Goal: Task Accomplishment & Management: Use online tool/utility

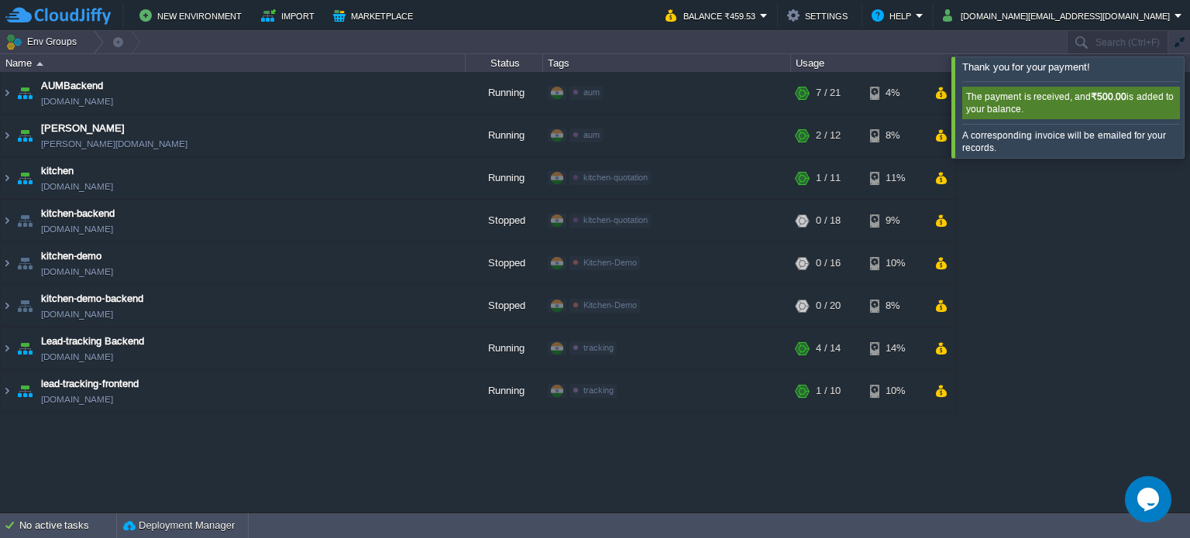
click at [1189, 95] on div at bounding box center [1208, 107] width 0 height 101
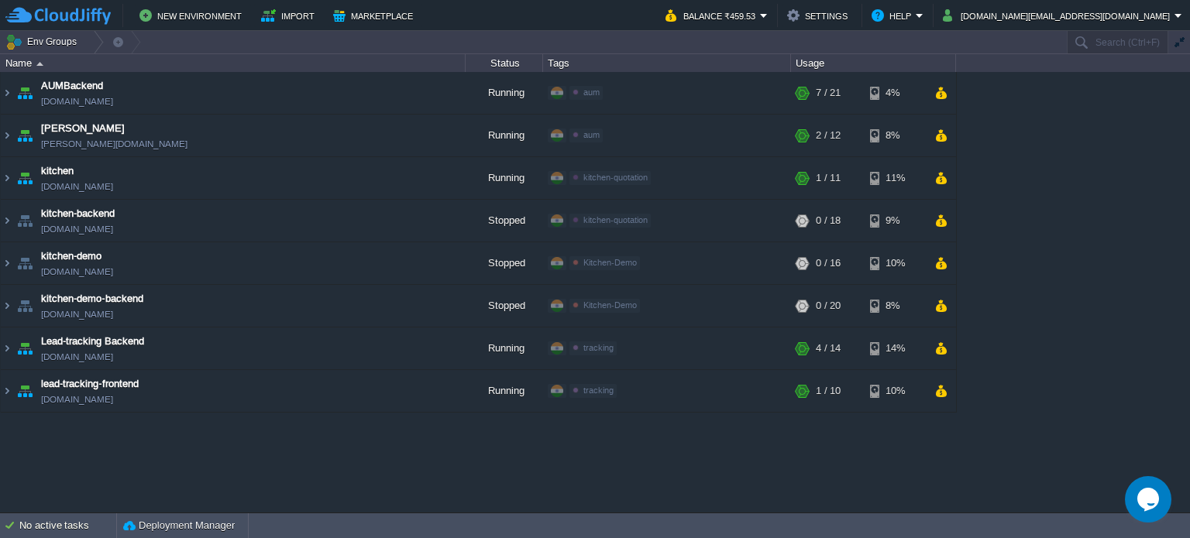
click at [1017, 475] on div "AUMBackend [DOMAIN_NAME] Running aum Edit RAM 26% CPU 1% 7 / 21 4% aumtech [DOM…" at bounding box center [595, 292] width 1190 height 441
click at [939, 390] on button "button" at bounding box center [940, 391] width 13 height 14
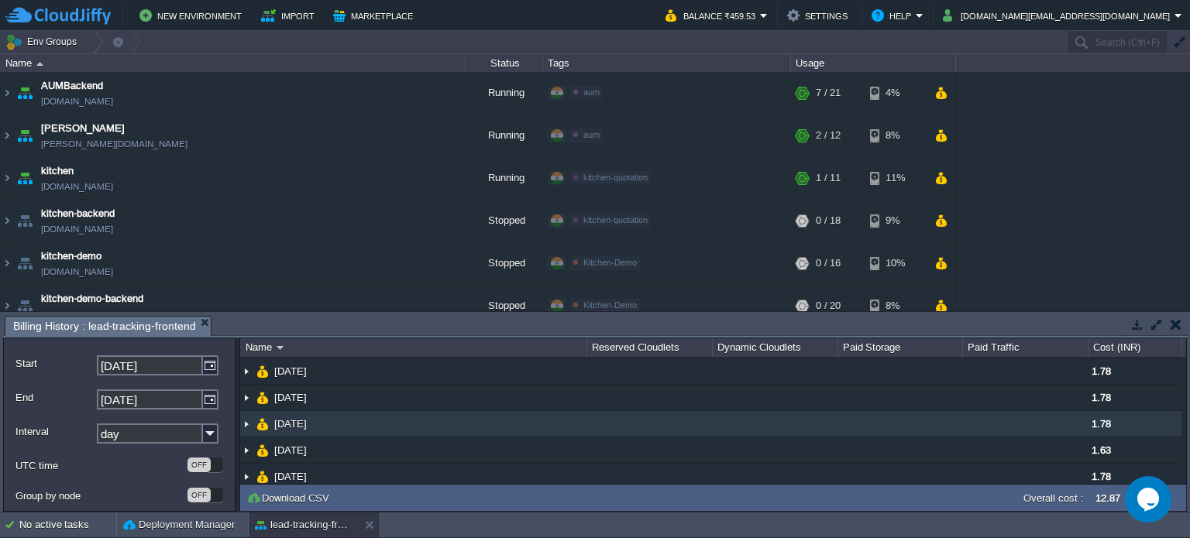
scroll to position [87, 0]
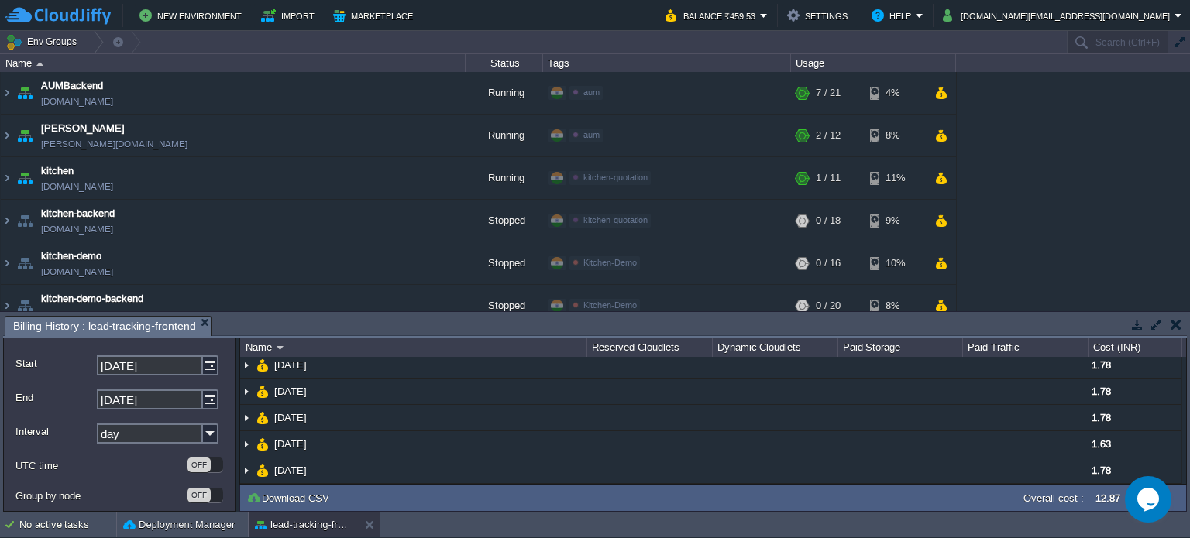
click at [1178, 323] on button "button" at bounding box center [1175, 325] width 11 height 14
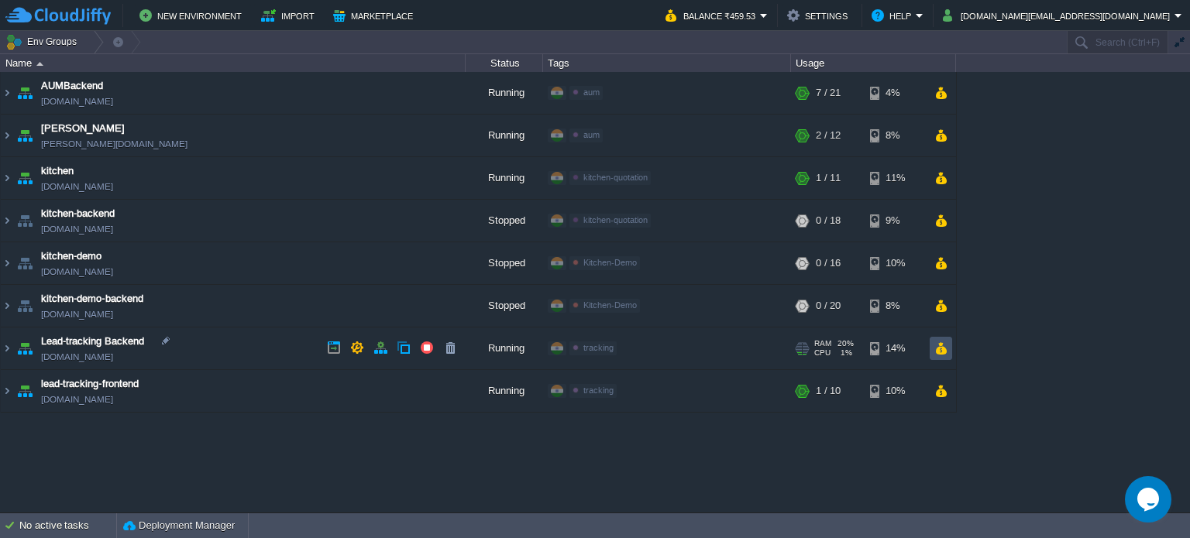
click at [940, 349] on button "button" at bounding box center [940, 349] width 13 height 14
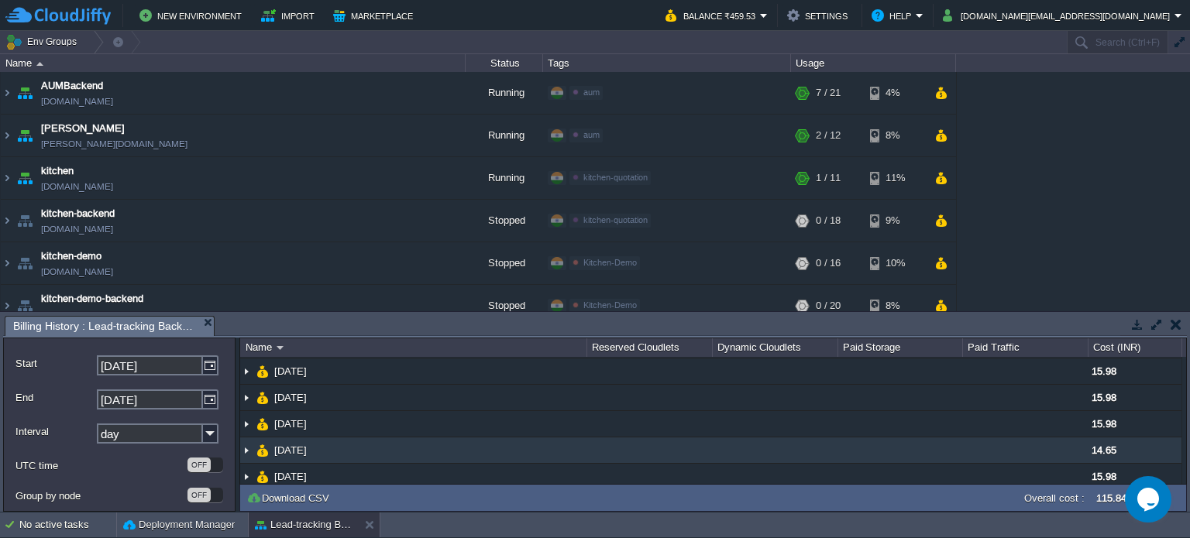
scroll to position [0, 0]
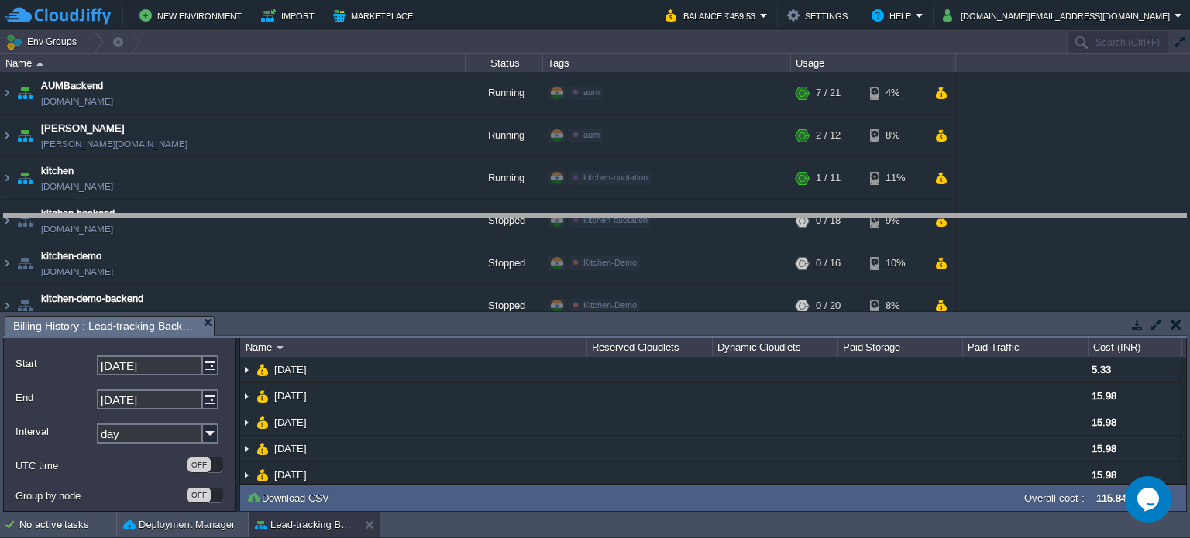
drag, startPoint x: 1079, startPoint y: 335, endPoint x: 1069, endPoint y: 233, distance: 102.7
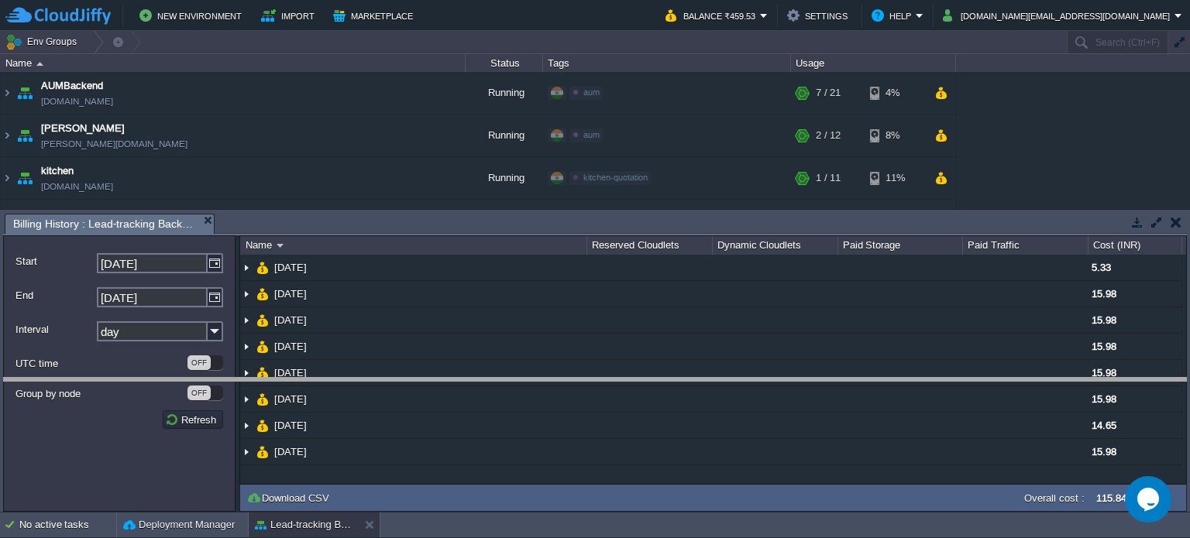
drag, startPoint x: 795, startPoint y: 235, endPoint x: 815, endPoint y: 399, distance: 165.3
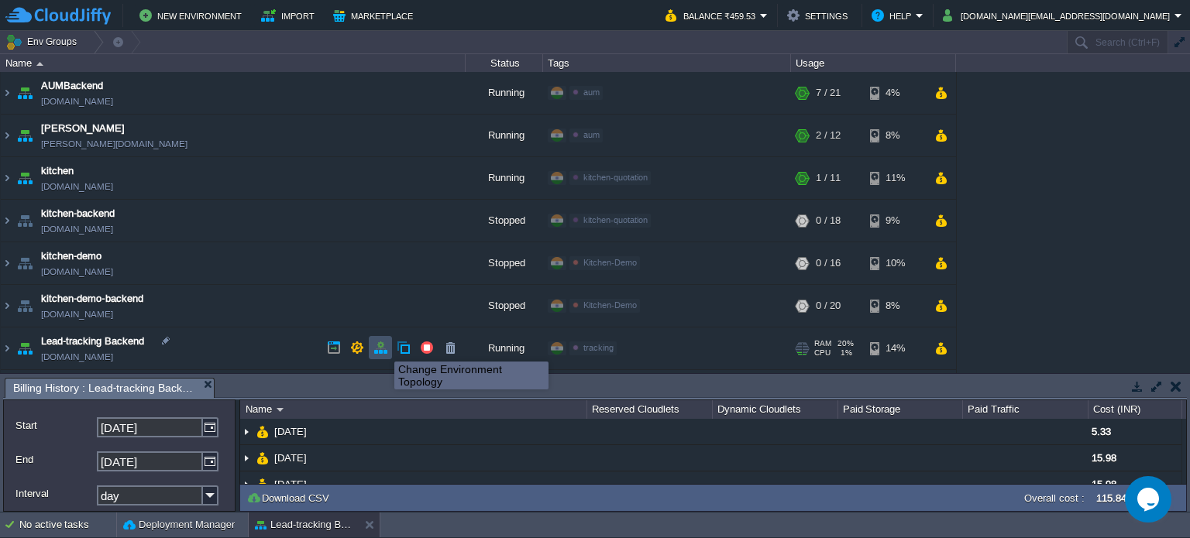
click at [383, 348] on button "button" at bounding box center [380, 348] width 14 height 14
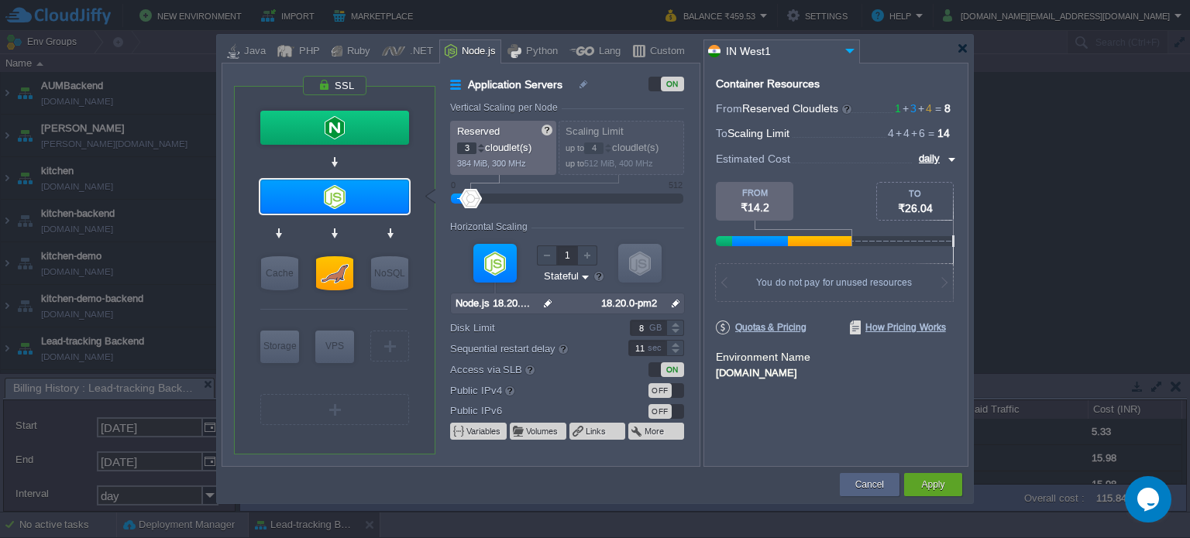
click at [479, 149] on div at bounding box center [481, 151] width 8 height 5
click at [612, 149] on div at bounding box center [608, 151] width 8 height 5
click at [610, 149] on div at bounding box center [608, 151] width 8 height 5
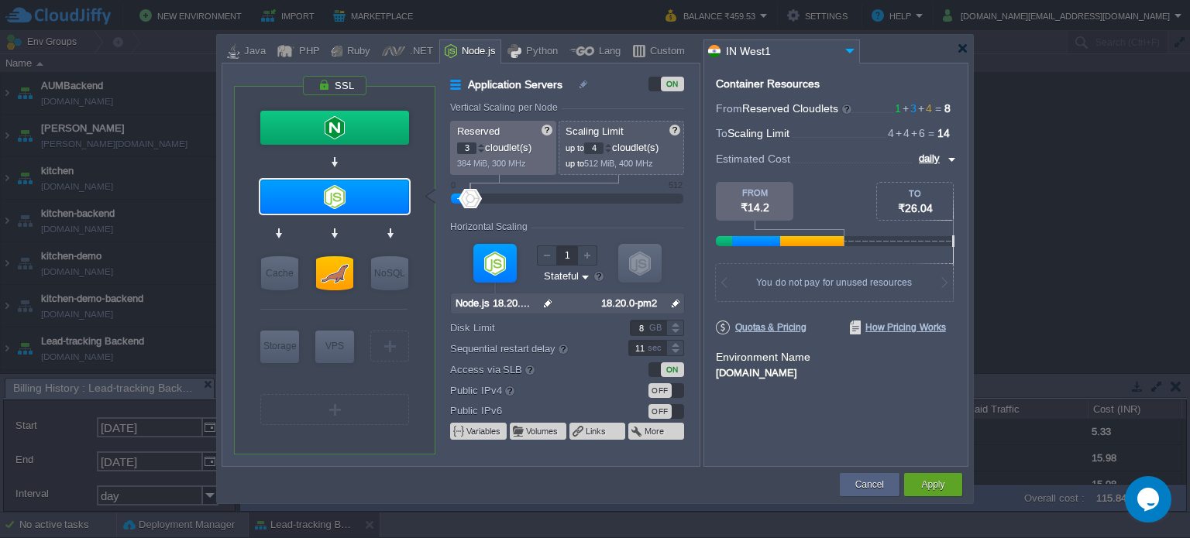
click at [610, 149] on div at bounding box center [608, 151] width 8 height 5
click at [612, 149] on div at bounding box center [608, 151] width 8 height 5
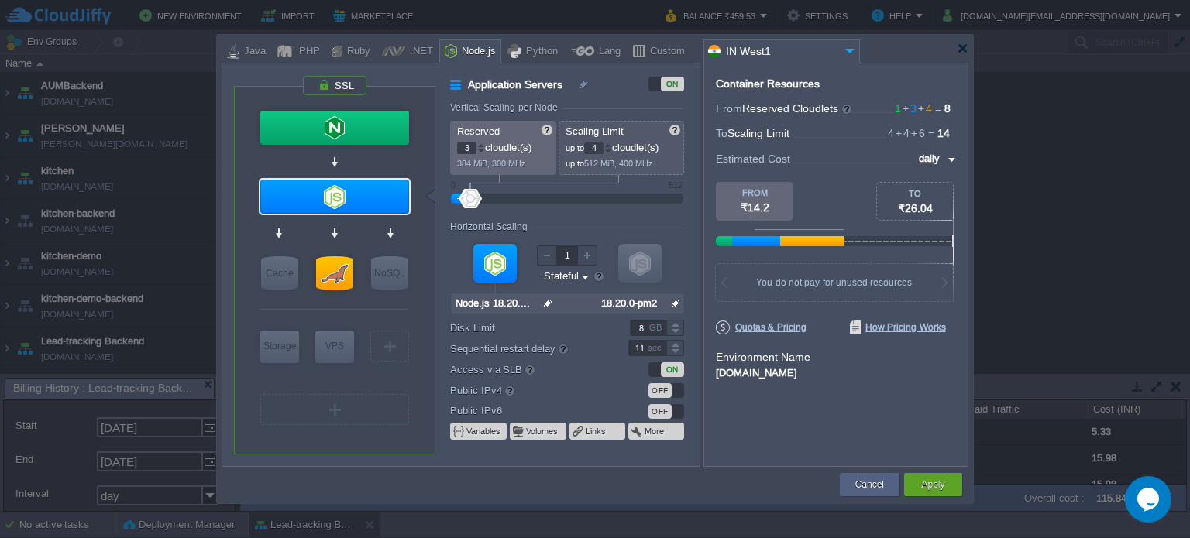
click at [612, 149] on div at bounding box center [608, 151] width 8 height 5
click at [479, 150] on div at bounding box center [481, 151] width 8 height 5
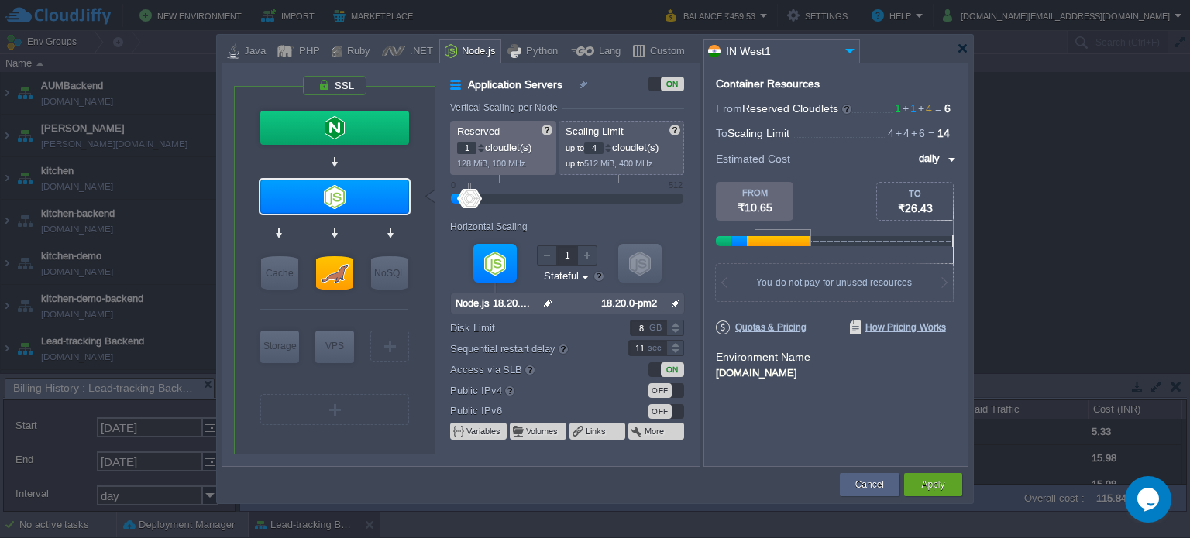
type input "0"
click at [479, 150] on div at bounding box center [481, 151] width 8 height 5
click at [608, 148] on div at bounding box center [608, 148] width 7 height 1
click at [610, 150] on div at bounding box center [608, 151] width 8 height 5
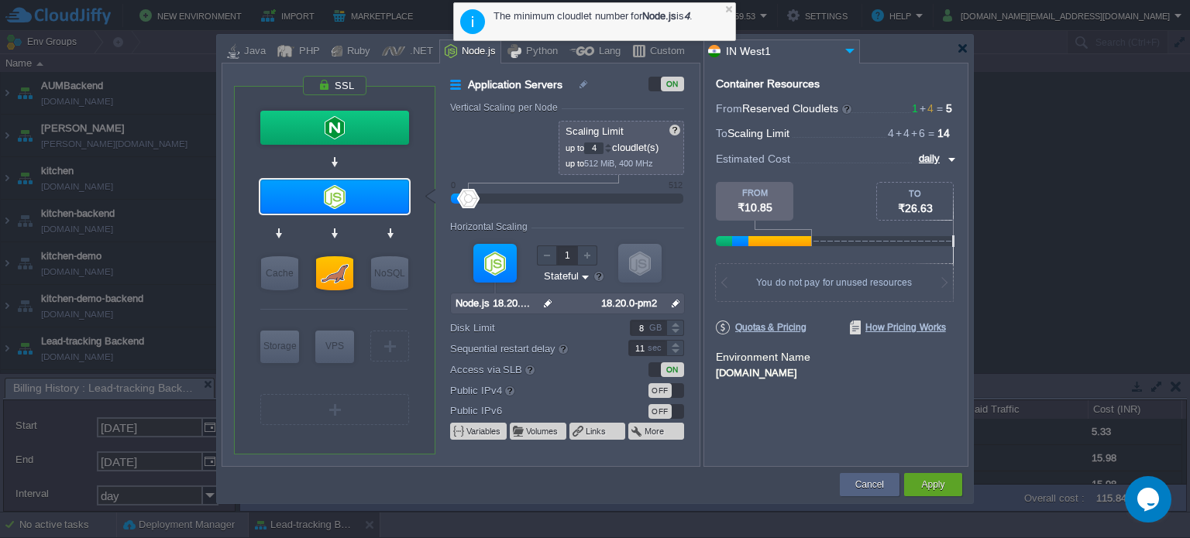
click at [464, 196] on div at bounding box center [468, 198] width 22 height 19
click at [465, 198] on div at bounding box center [468, 198] width 22 height 19
click at [512, 156] on div "Reserved 0 cloudlet(s) 0 MiB, 0 MHz Scaling Limit up to 4 cloudlet(s) up to 512…" at bounding box center [567, 148] width 234 height 54
click at [675, 349] on div at bounding box center [675, 353] width 18 height 8
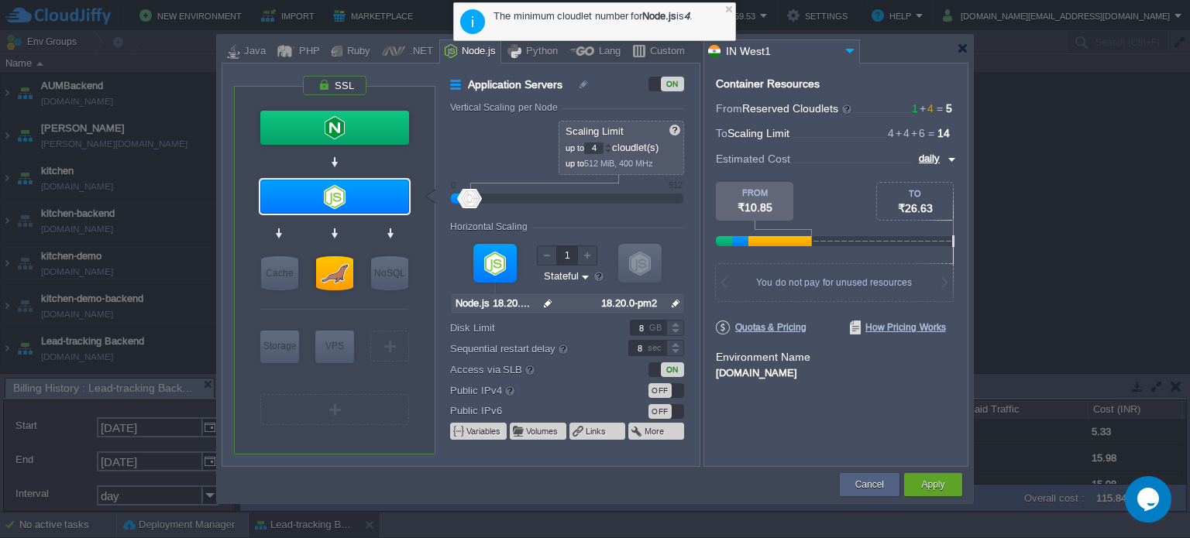
click at [675, 349] on div at bounding box center [675, 353] width 18 height 8
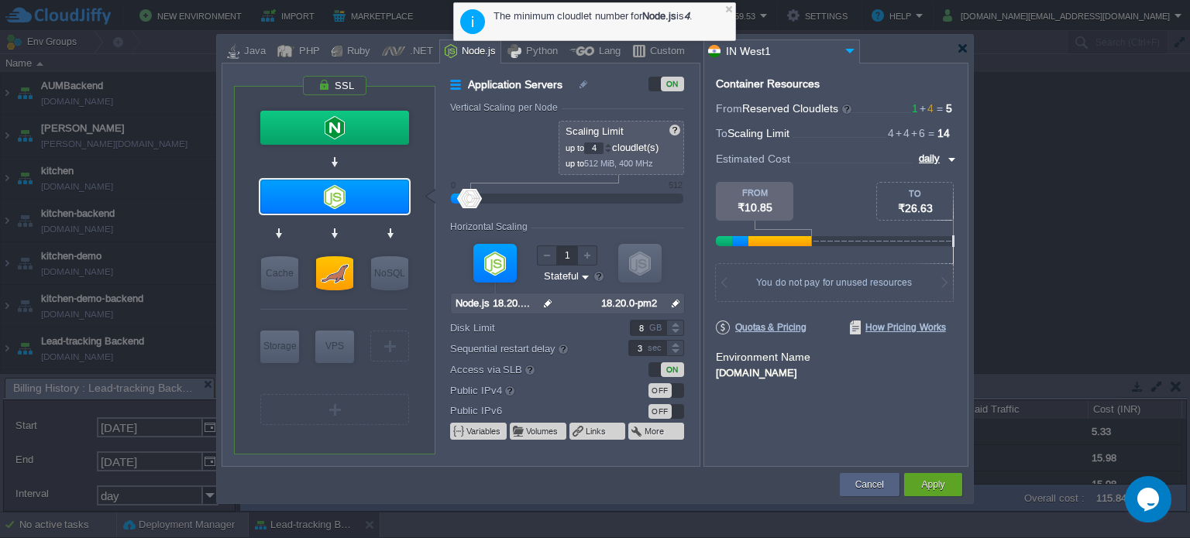
click at [675, 349] on div at bounding box center [675, 353] width 18 height 8
click at [675, 343] on div at bounding box center [675, 344] width 18 height 8
type input "5"
click at [675, 343] on div at bounding box center [675, 344] width 18 height 8
click at [672, 328] on div at bounding box center [675, 332] width 18 height 8
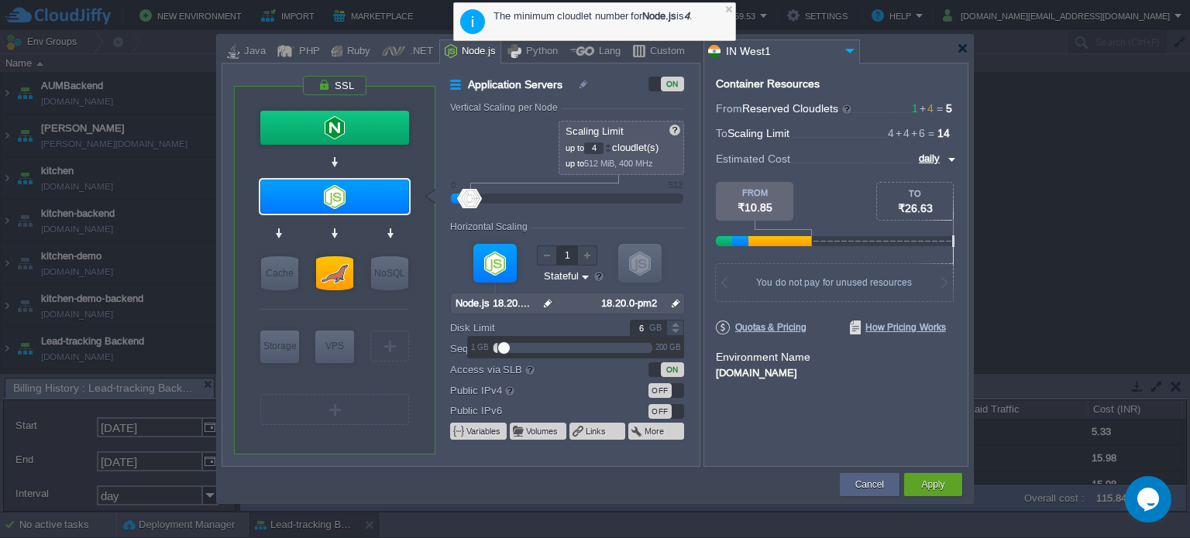
click at [672, 328] on div at bounding box center [675, 332] width 18 height 8
type input "5"
click at [791, 413] on div "Container Resources From Reserved Cloudlets 1 + 4 ... = 5 not added To Scaling …" at bounding box center [835, 265] width 265 height 404
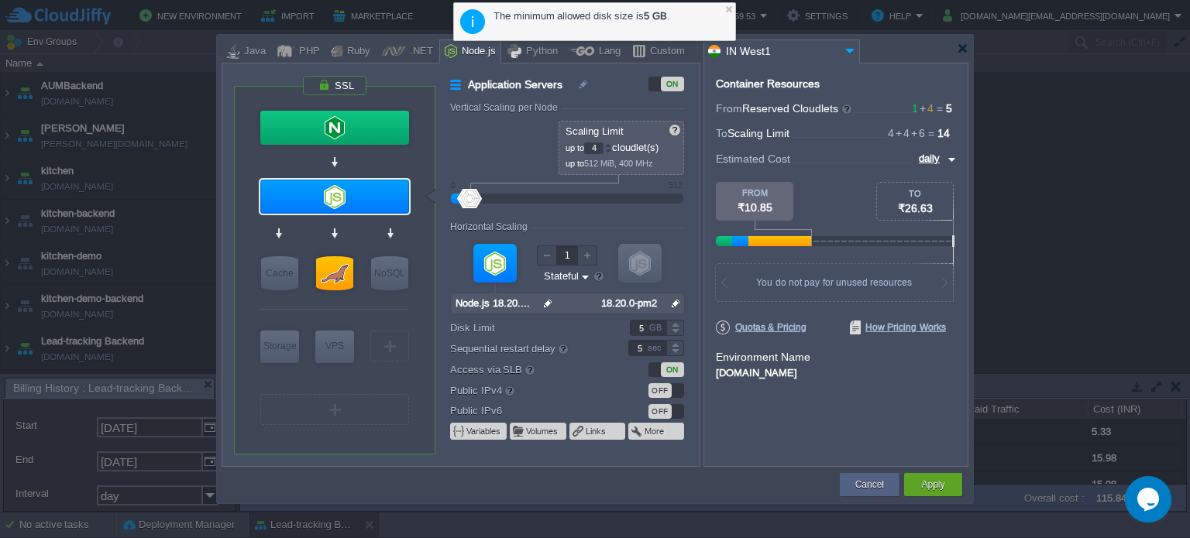
click at [946, 157] on img at bounding box center [949, 159] width 12 height 19
click at [934, 213] on div "hourly" at bounding box center [928, 214] width 53 height 19
click at [950, 156] on img at bounding box center [949, 159] width 12 height 19
click at [929, 198] on div "daily" at bounding box center [928, 196] width 53 height 19
click at [950, 157] on img at bounding box center [949, 159] width 12 height 19
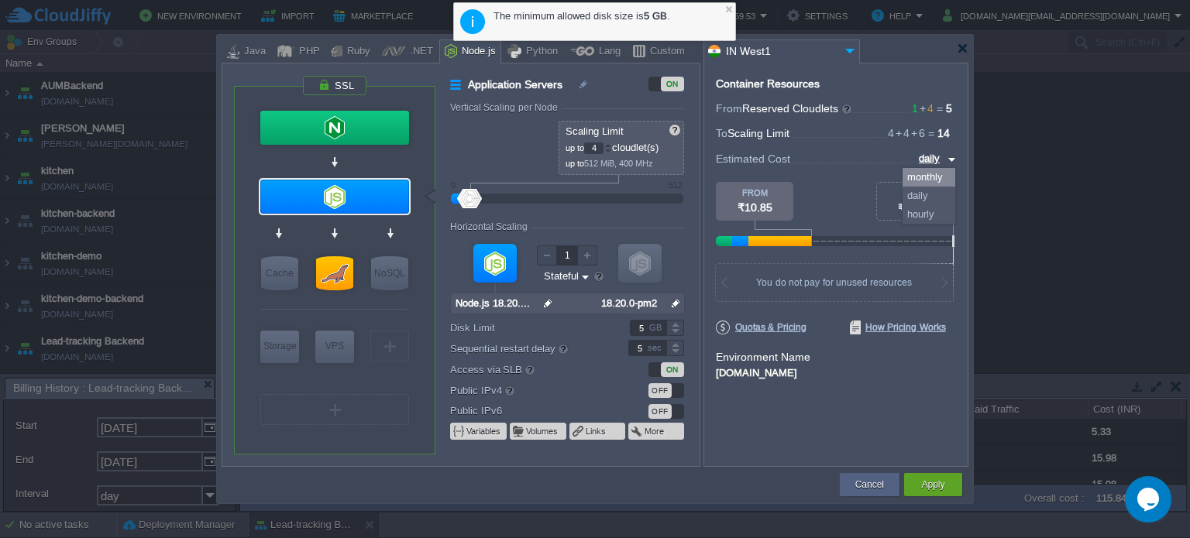
click at [928, 174] on div "monthly" at bounding box center [928, 177] width 53 height 19
click at [952, 155] on img at bounding box center [949, 159] width 12 height 19
click at [923, 194] on div "daily" at bounding box center [926, 196] width 58 height 19
type input "daily"
click at [961, 49] on div at bounding box center [963, 49] width 12 height 12
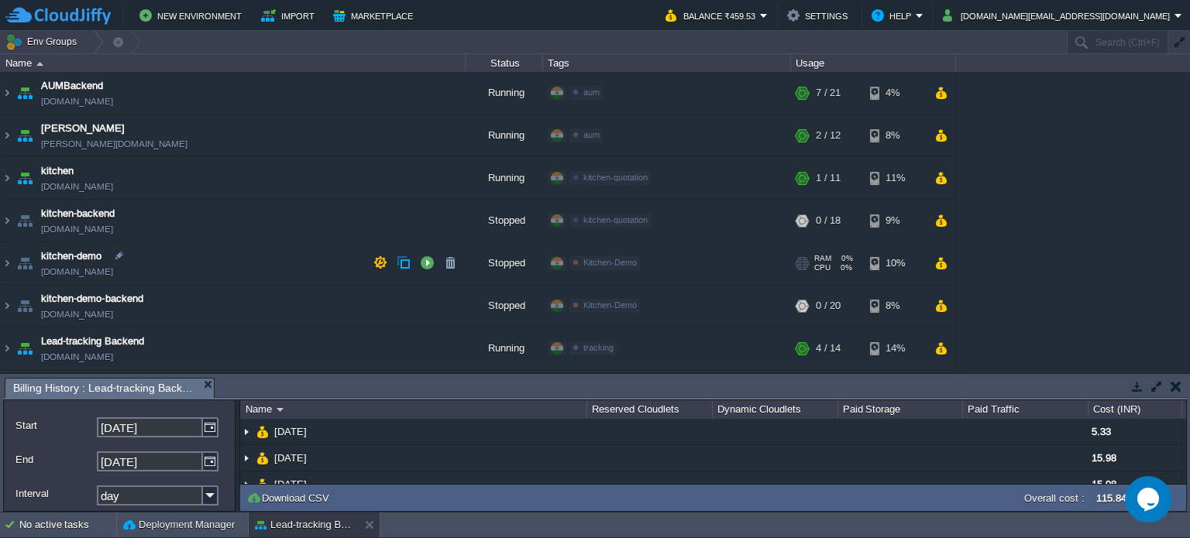
scroll to position [37, 0]
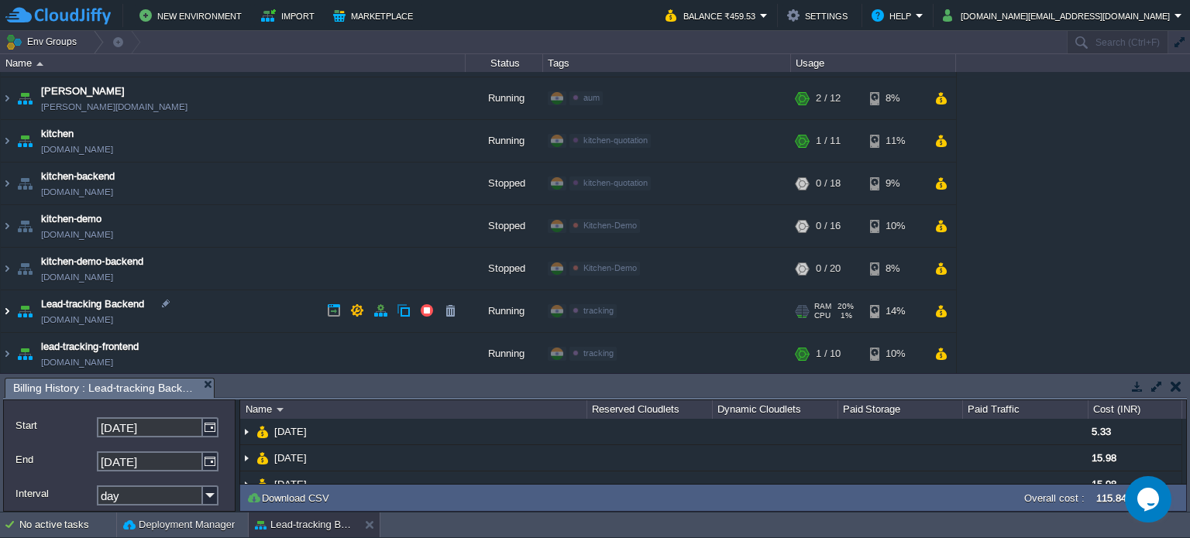
click at [7, 310] on img at bounding box center [7, 311] width 12 height 42
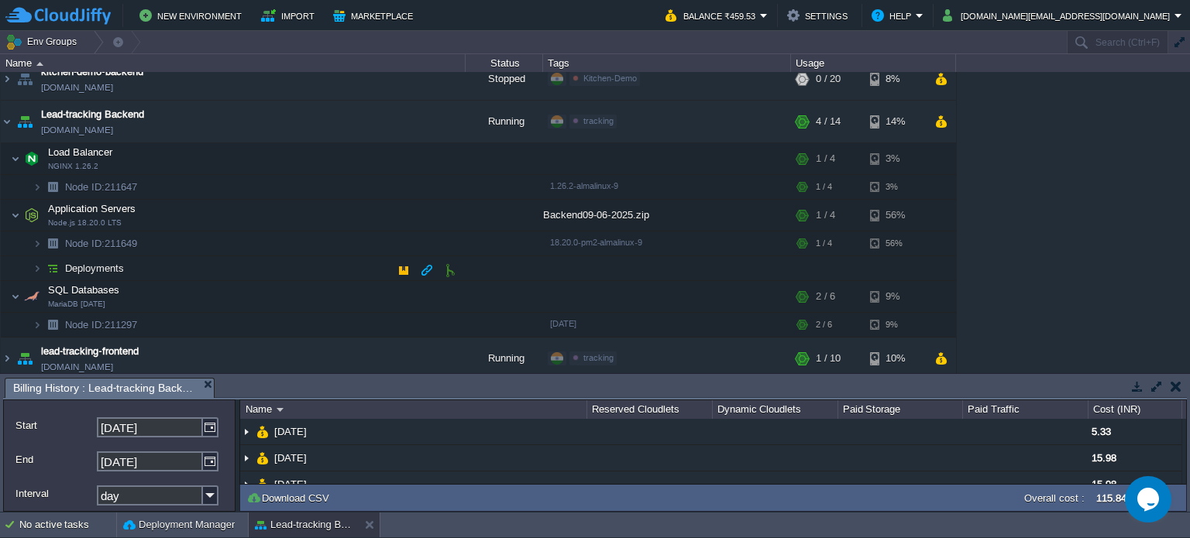
scroll to position [231, 0]
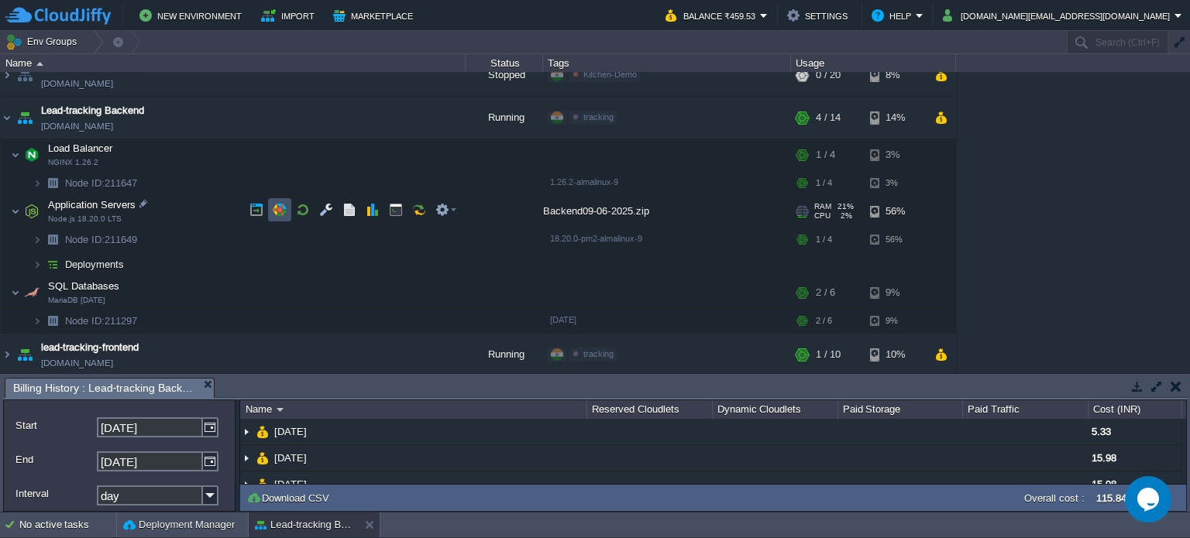
click at [277, 209] on button "button" at bounding box center [280, 210] width 14 height 14
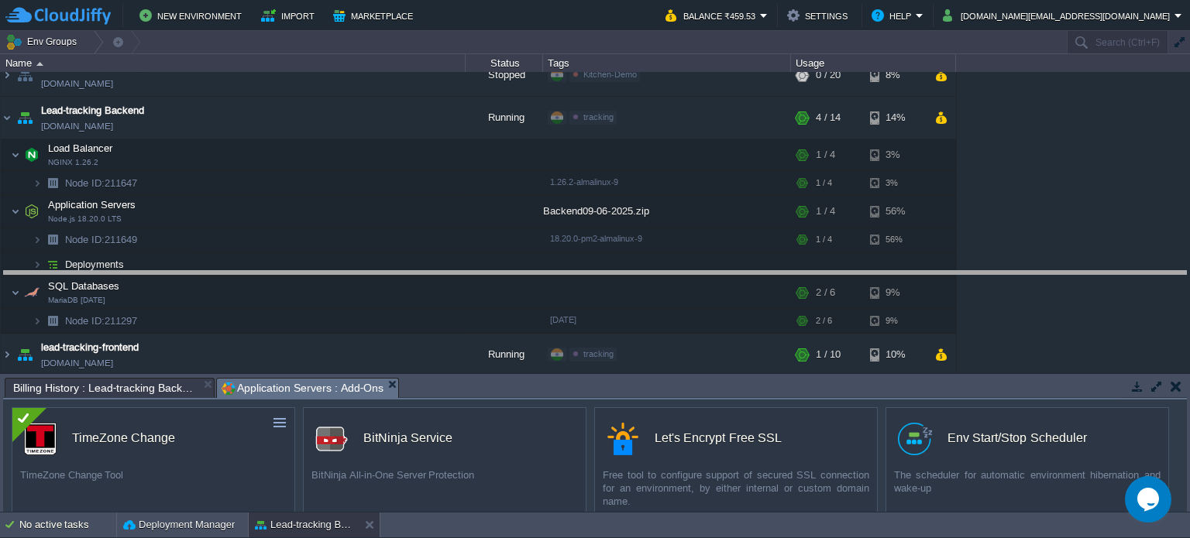
drag, startPoint x: 539, startPoint y: 397, endPoint x: 532, endPoint y: 290, distance: 107.1
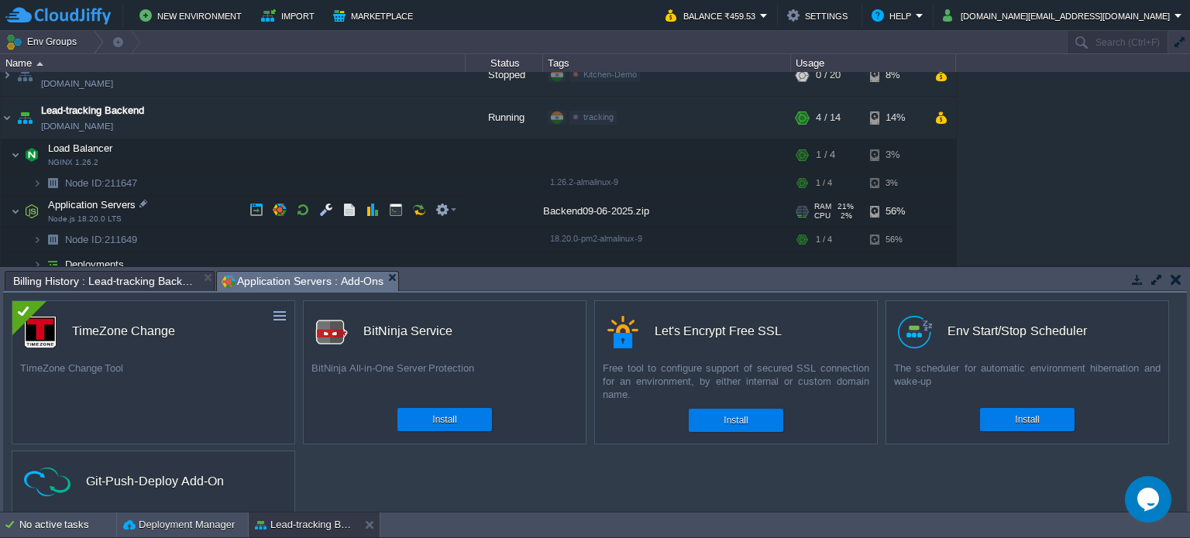
scroll to position [338, 0]
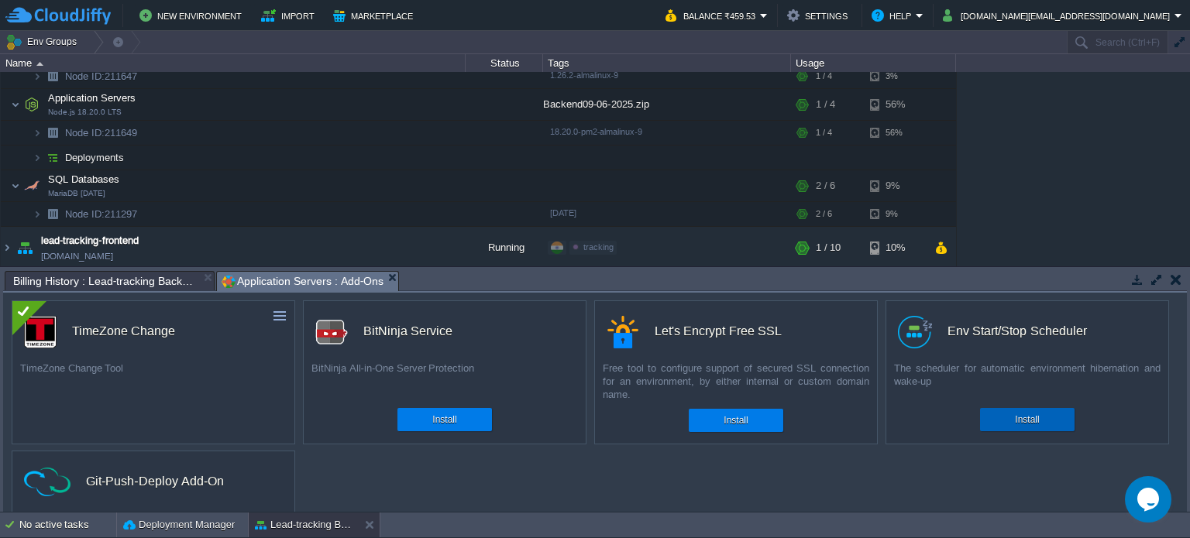
click at [1035, 417] on button "Install" at bounding box center [1027, 419] width 24 height 15
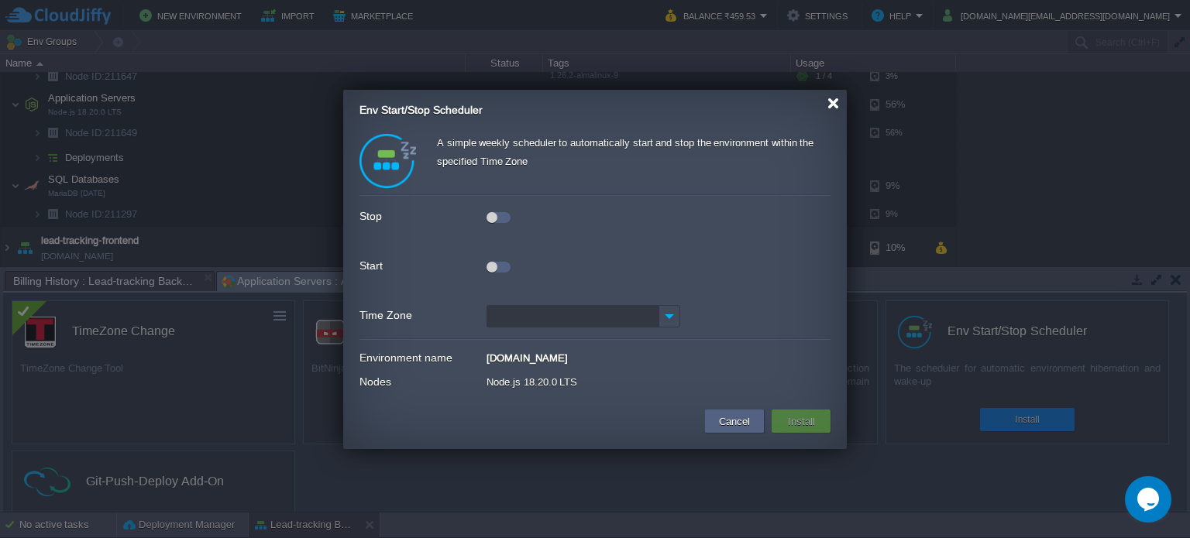
click at [830, 105] on div at bounding box center [833, 104] width 12 height 12
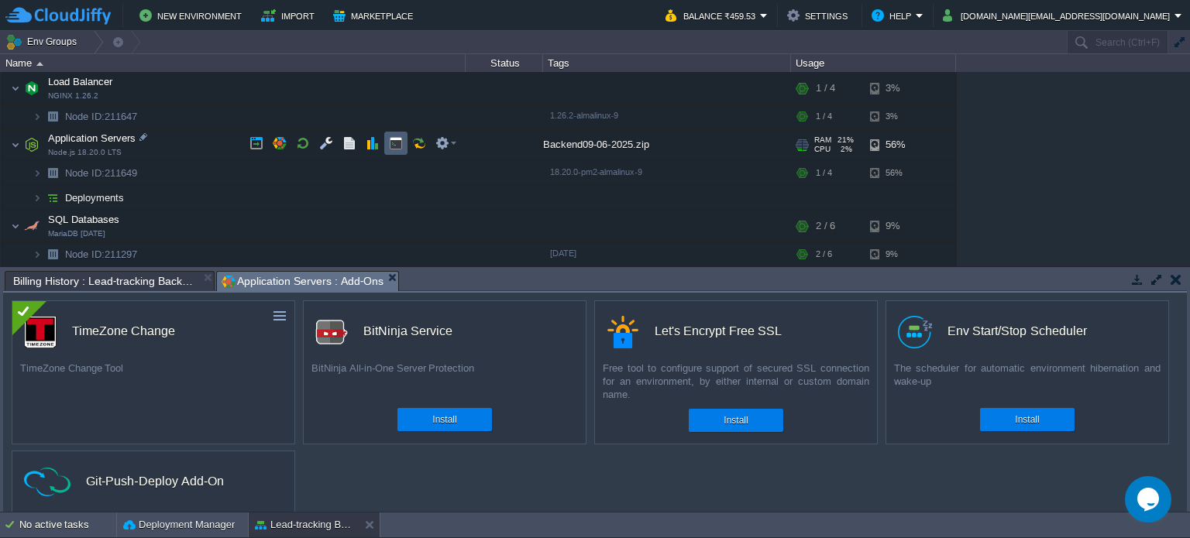
scroll to position [260, 0]
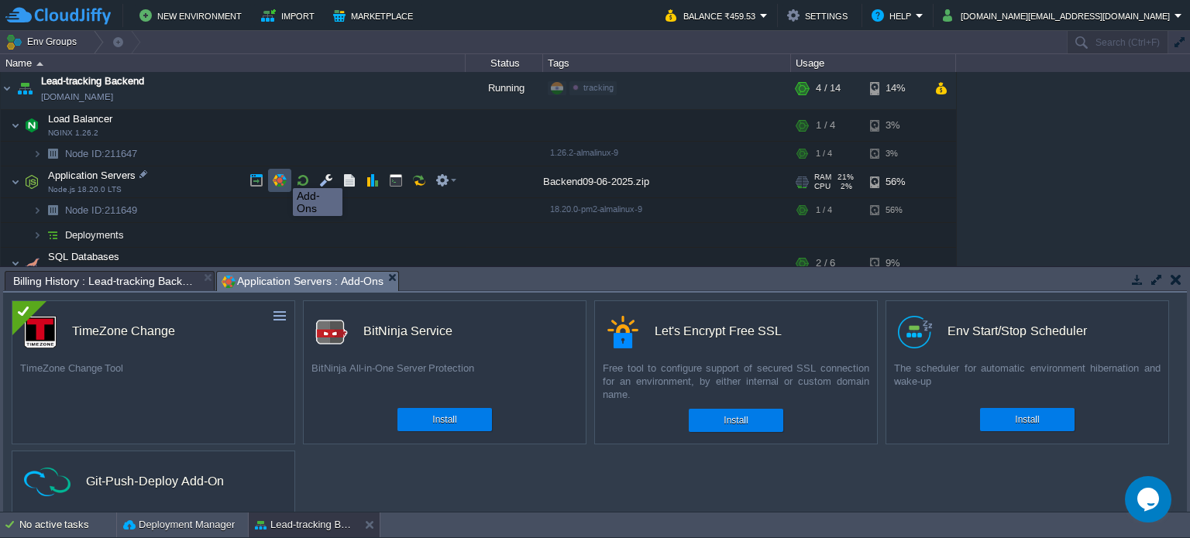
click at [281, 174] on button "button" at bounding box center [280, 180] width 14 height 14
click at [281, 177] on button "button" at bounding box center [280, 180] width 14 height 14
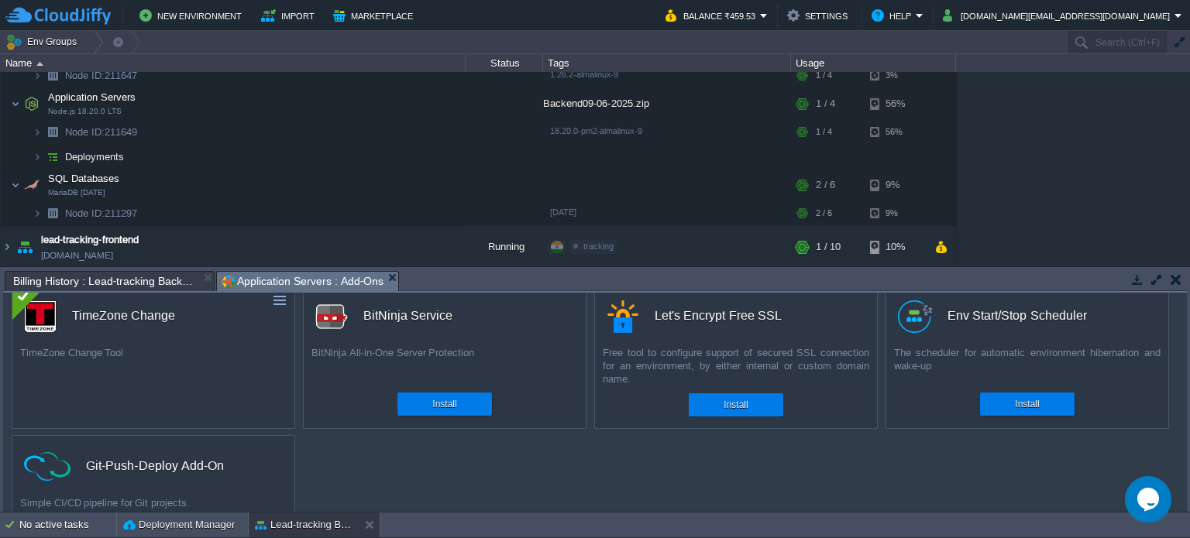
scroll to position [0, 0]
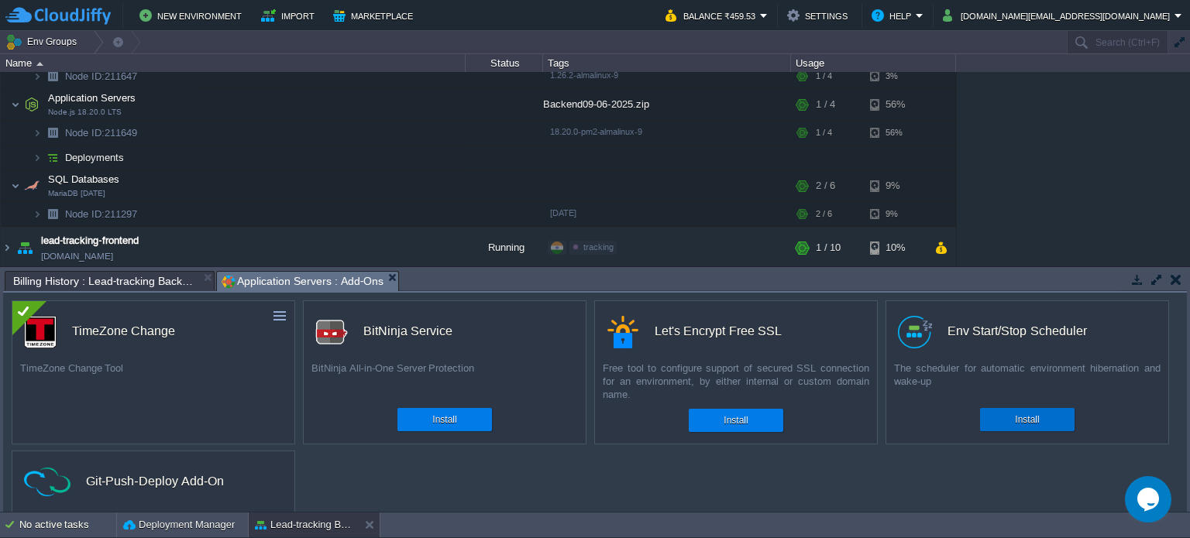
click at [1004, 427] on div "Install" at bounding box center [1026, 419] width 71 height 23
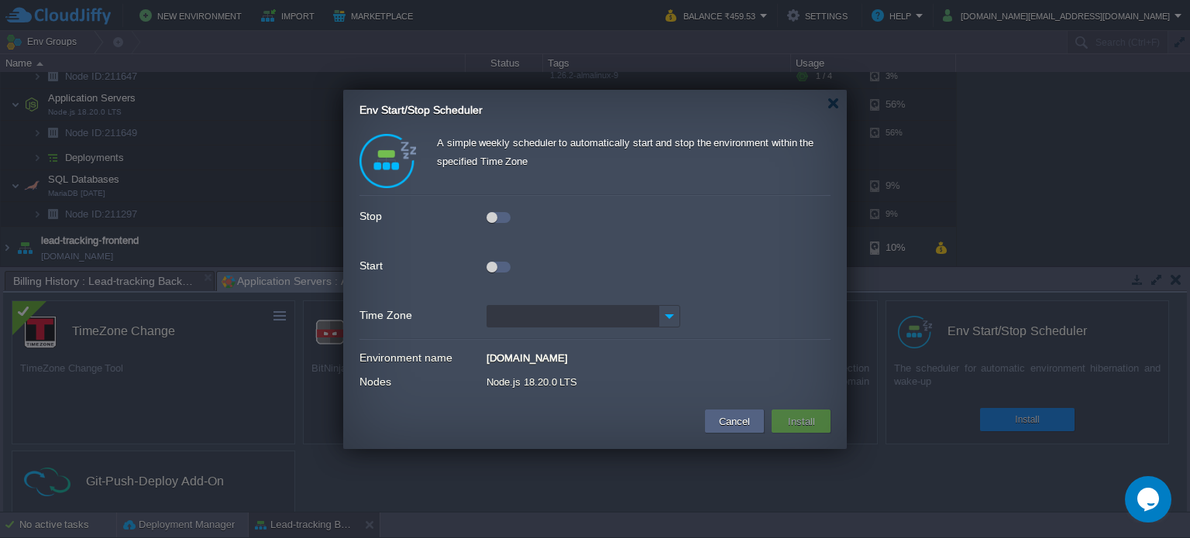
click at [501, 266] on div at bounding box center [498, 267] width 24 height 11
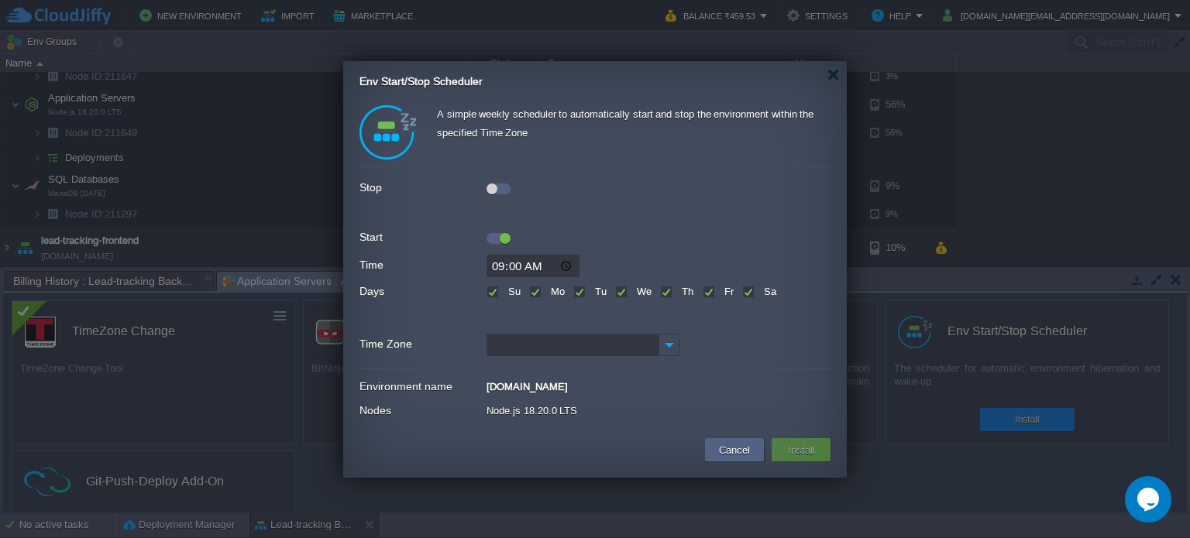
click at [503, 187] on div at bounding box center [498, 189] width 24 height 11
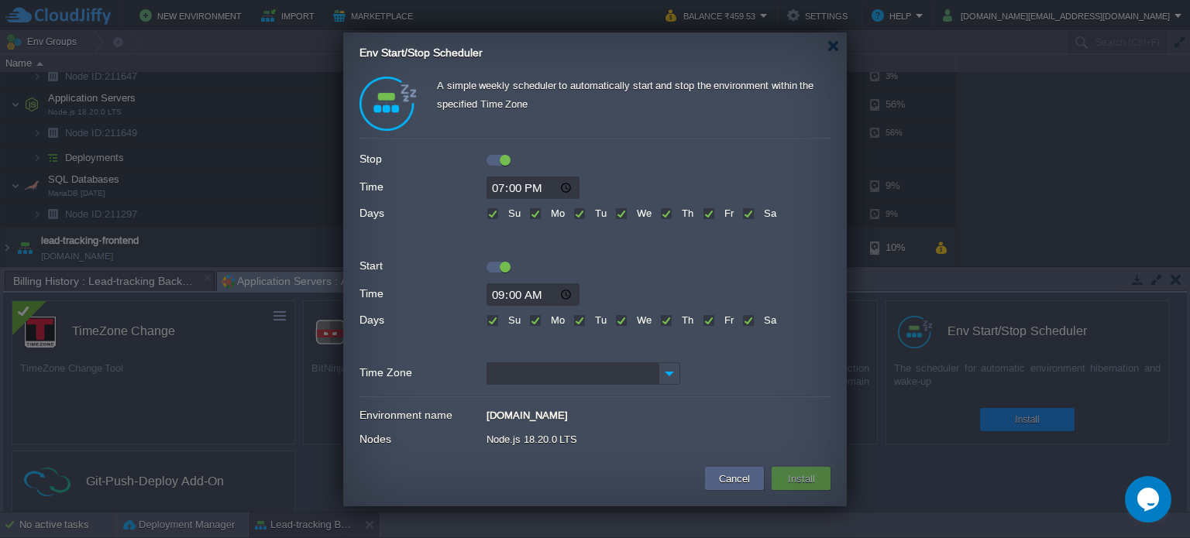
click at [599, 266] on div at bounding box center [594, 264] width 471 height 17
click at [636, 267] on div at bounding box center [594, 264] width 471 height 17
click at [668, 377] on img at bounding box center [669, 373] width 22 height 22
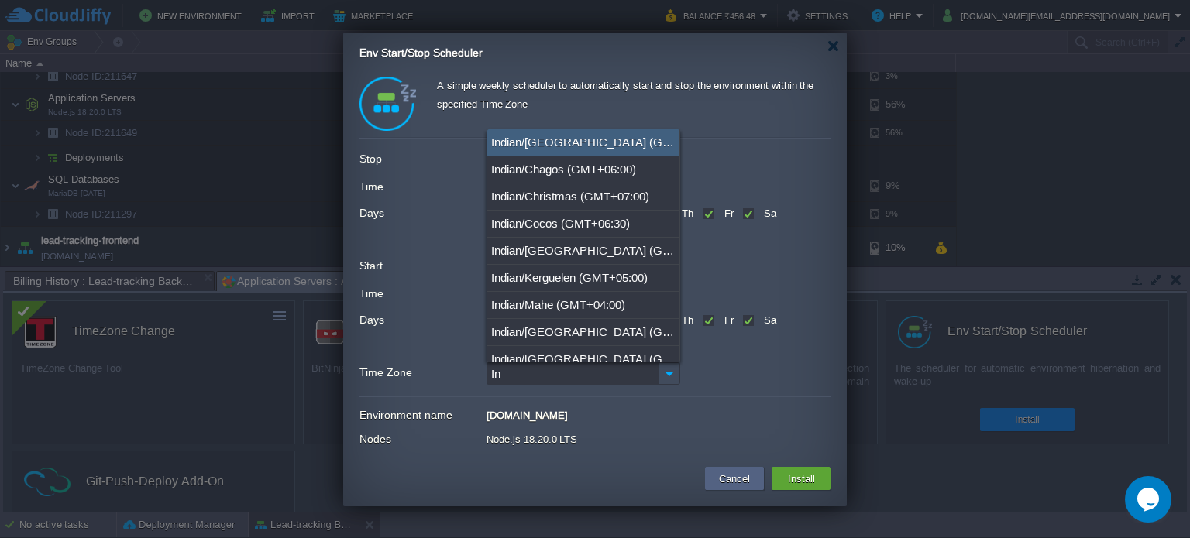
type input "I"
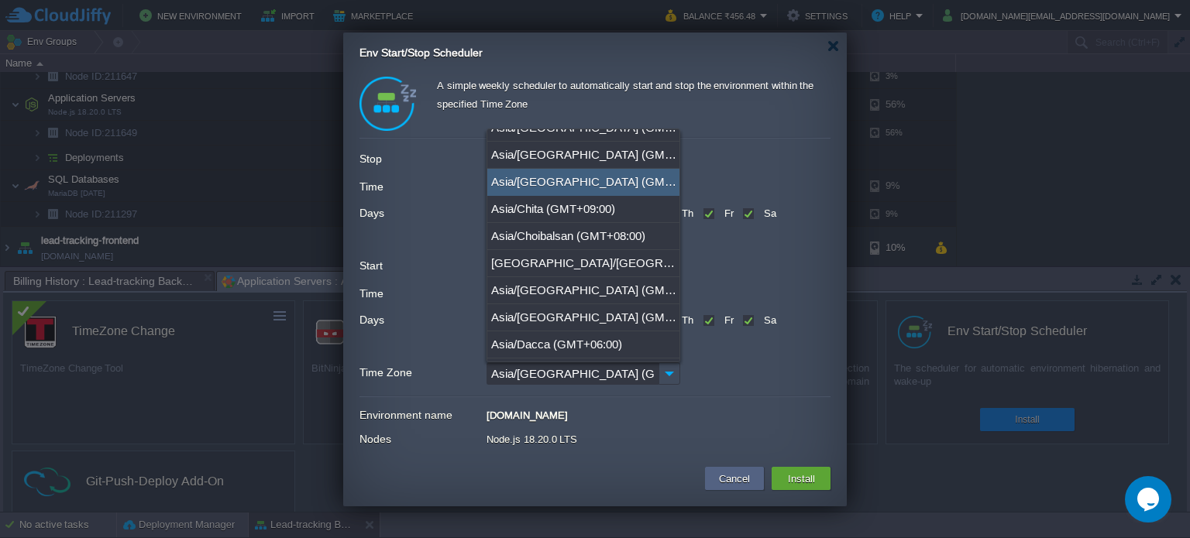
scroll to position [465, 0]
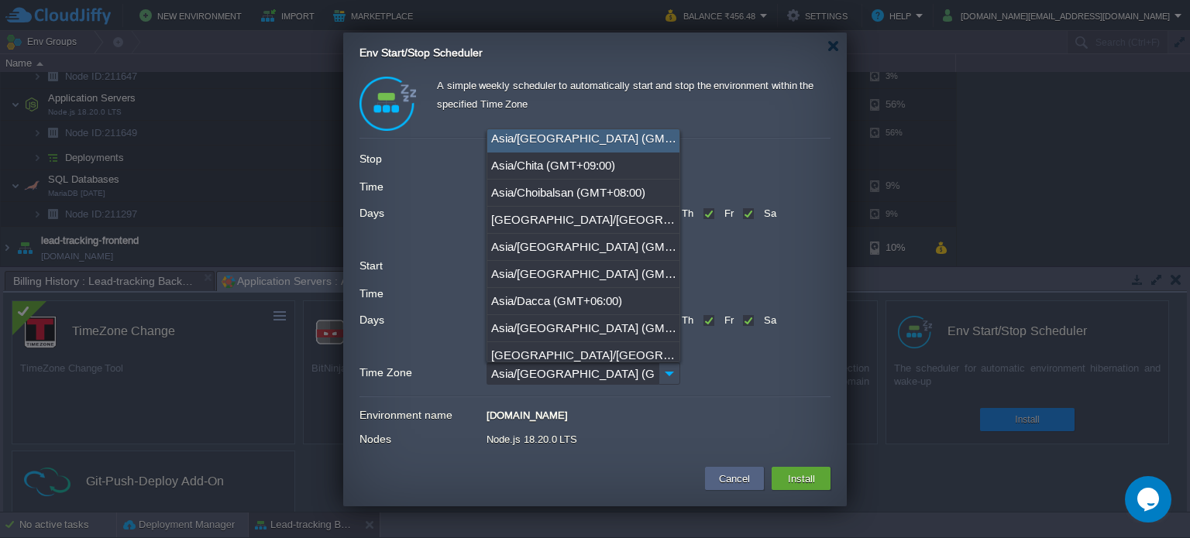
click at [607, 137] on div "Asia/[GEOGRAPHIC_DATA] (GMT+05:30)" at bounding box center [583, 138] width 192 height 27
type input "Asia/[GEOGRAPHIC_DATA] (GMT+05:30)"
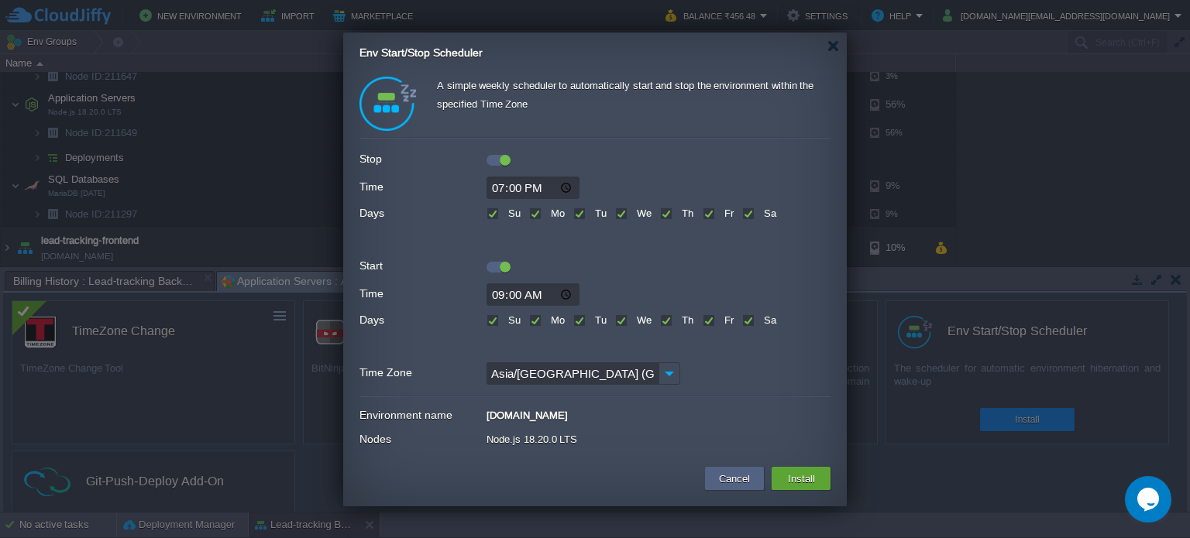
click at [738, 410] on div "[DOMAIN_NAME]" at bounding box center [658, 413] width 344 height 16
click at [746, 396] on div at bounding box center [594, 397] width 471 height 2
click at [720, 321] on label "Fr" at bounding box center [726, 320] width 13 height 12
click at [709, 321] on input "Fr" at bounding box center [707, 322] width 10 height 10
checkbox input "false"
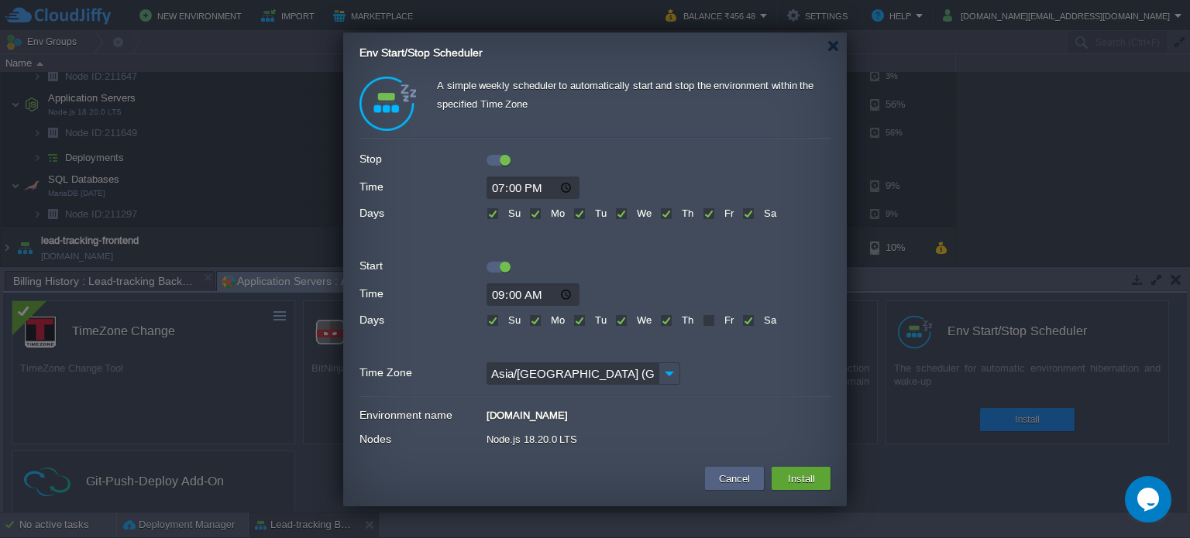
click at [760, 319] on label "Sa" at bounding box center [768, 320] width 16 height 12
click at [750, 319] on input "Sa" at bounding box center [747, 322] width 10 height 10
checkbox input "false"
click at [710, 253] on form "Stop Time 19:00 Days Su Mo Tu We Th Fr Sa Start Time 09:00 Days Su Mo Tu We Th …" at bounding box center [594, 266] width 471 height 243
click at [633, 318] on label "We" at bounding box center [642, 320] width 19 height 12
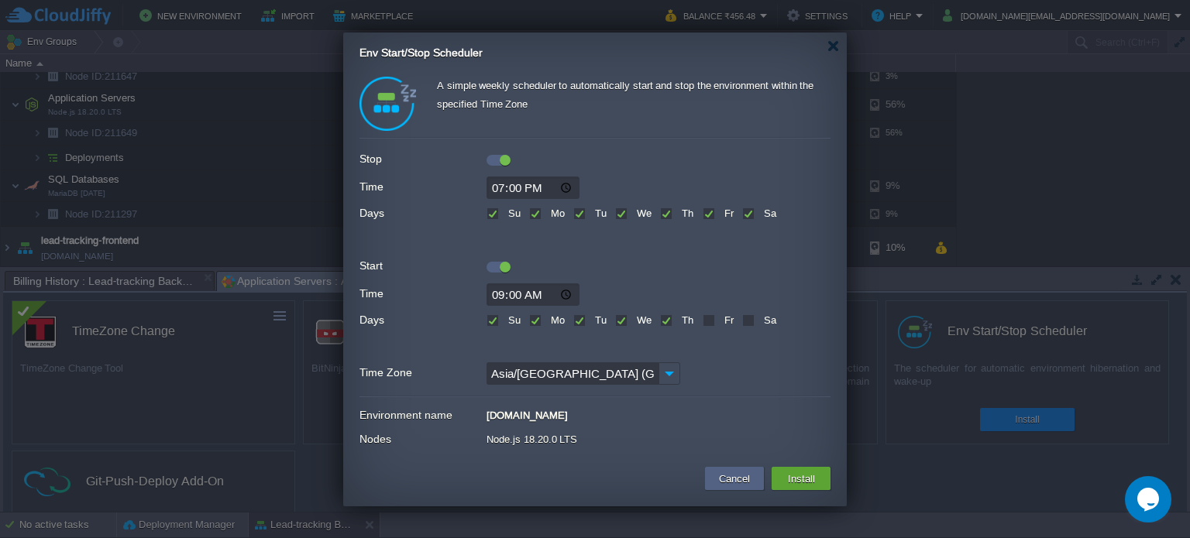
click at [623, 318] on input "We" at bounding box center [620, 322] width 10 height 10
checkbox input "false"
click at [504, 318] on label "Su" at bounding box center [512, 320] width 16 height 12
click at [492, 318] on input "Su" at bounding box center [491, 322] width 10 height 10
checkbox input "false"
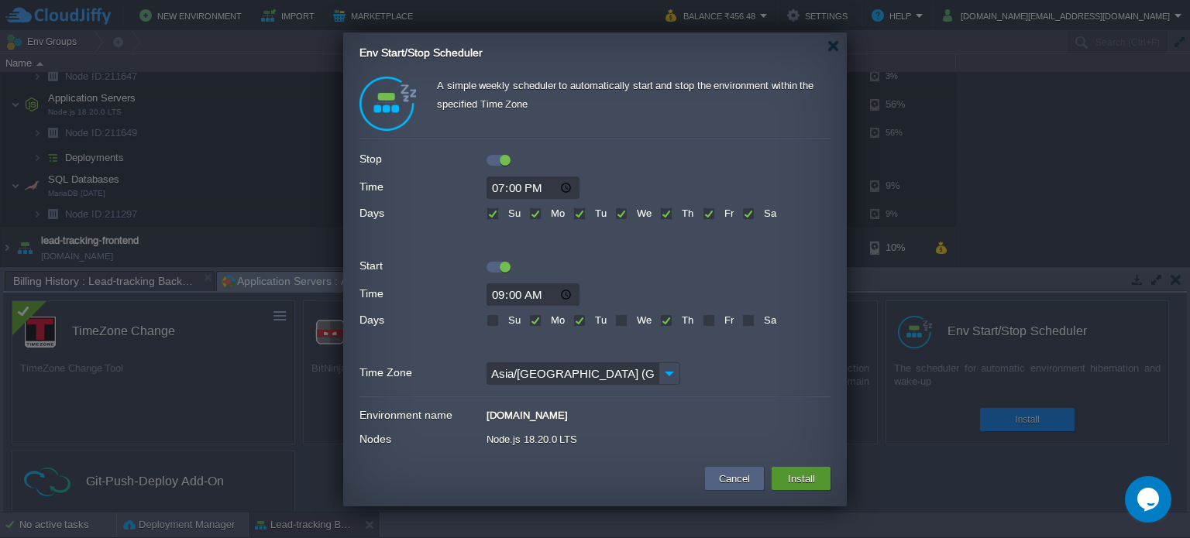
click at [796, 476] on button "Install" at bounding box center [801, 478] width 36 height 19
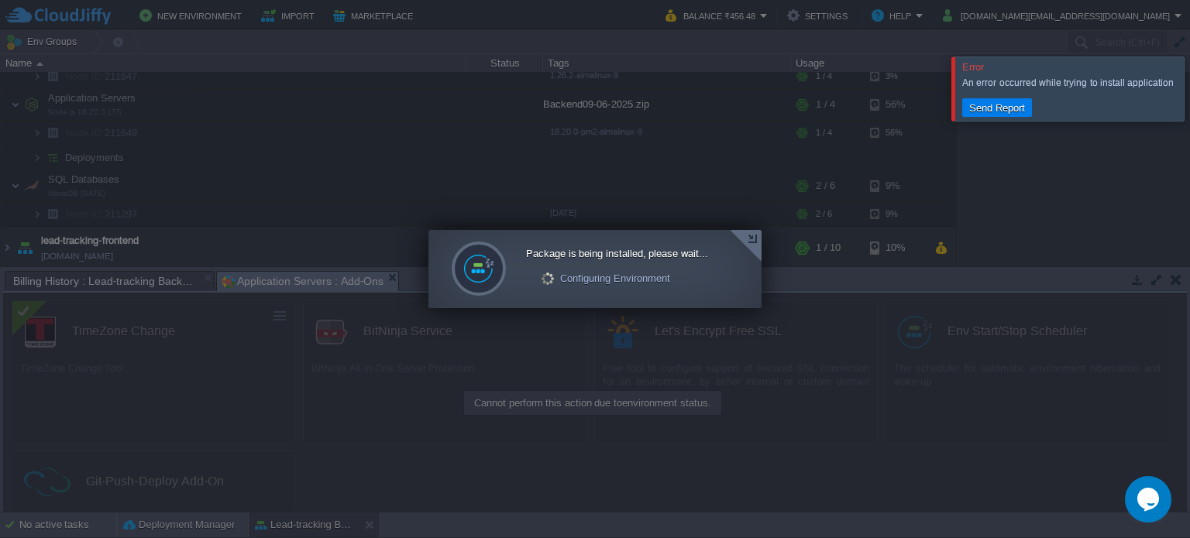
scroll to position [145, 0]
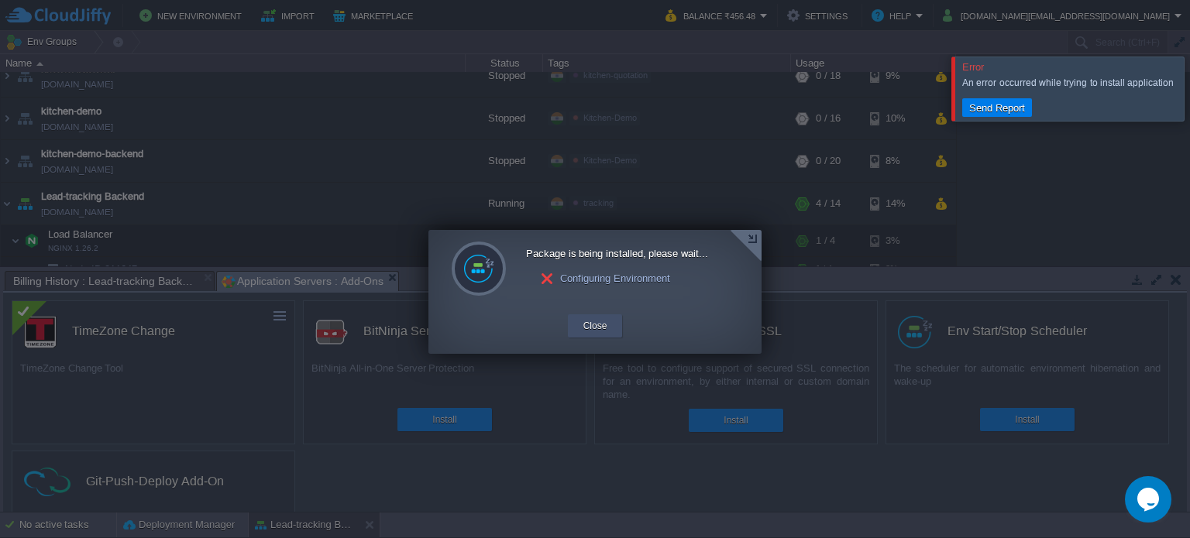
click at [601, 330] on button "Close" at bounding box center [595, 325] width 24 height 15
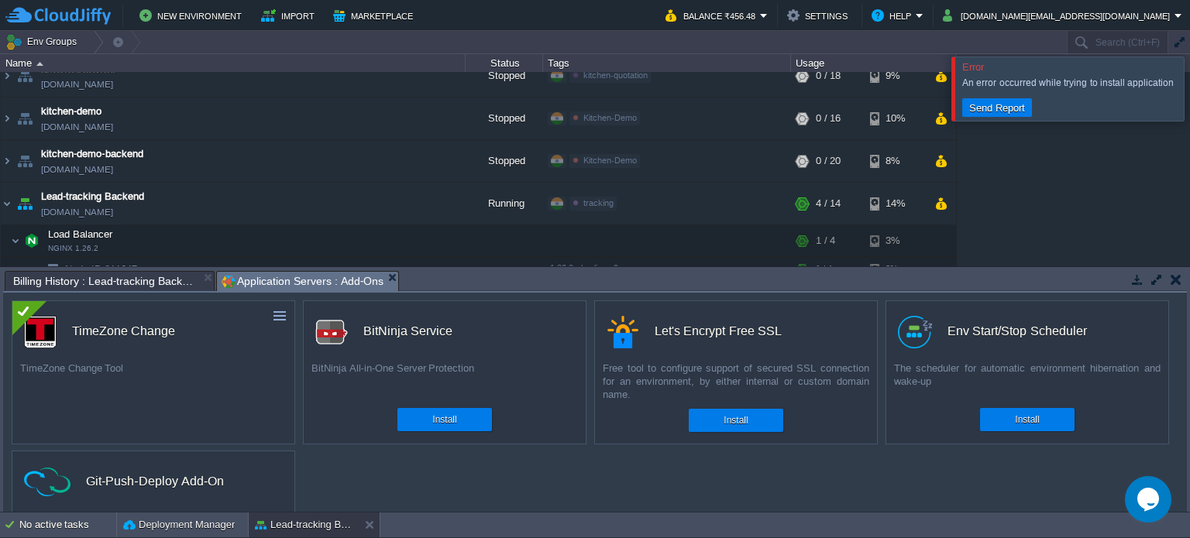
click at [601, 330] on div "custom Let's Encrypt Free SSL Free tool to configure support of secured SSL con…" at bounding box center [735, 373] width 283 height 144
click at [1041, 424] on div "Install" at bounding box center [1026, 419] width 71 height 23
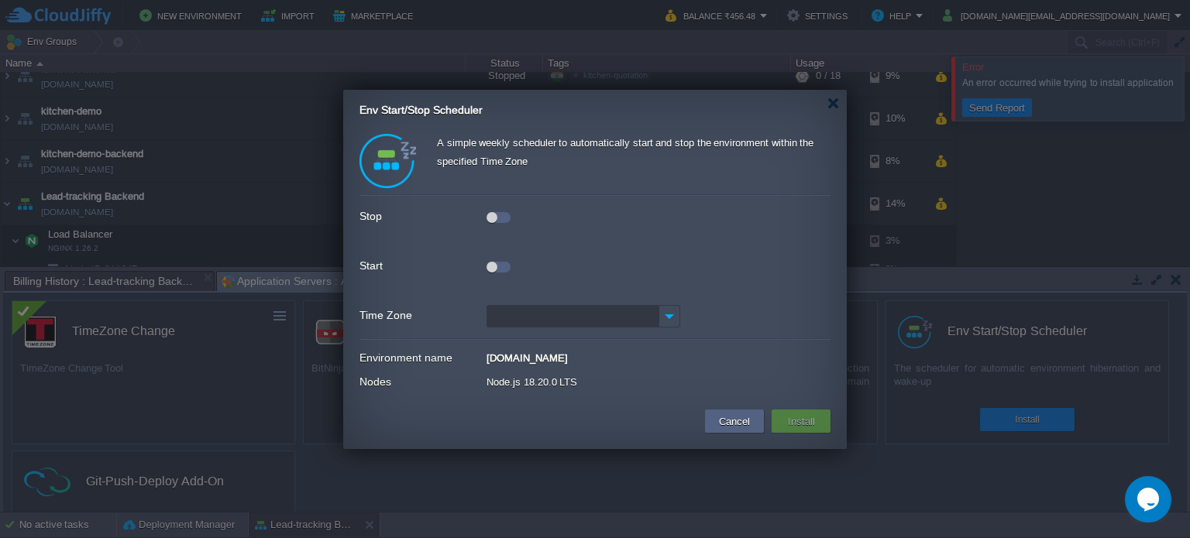
click at [501, 270] on div at bounding box center [498, 267] width 24 height 11
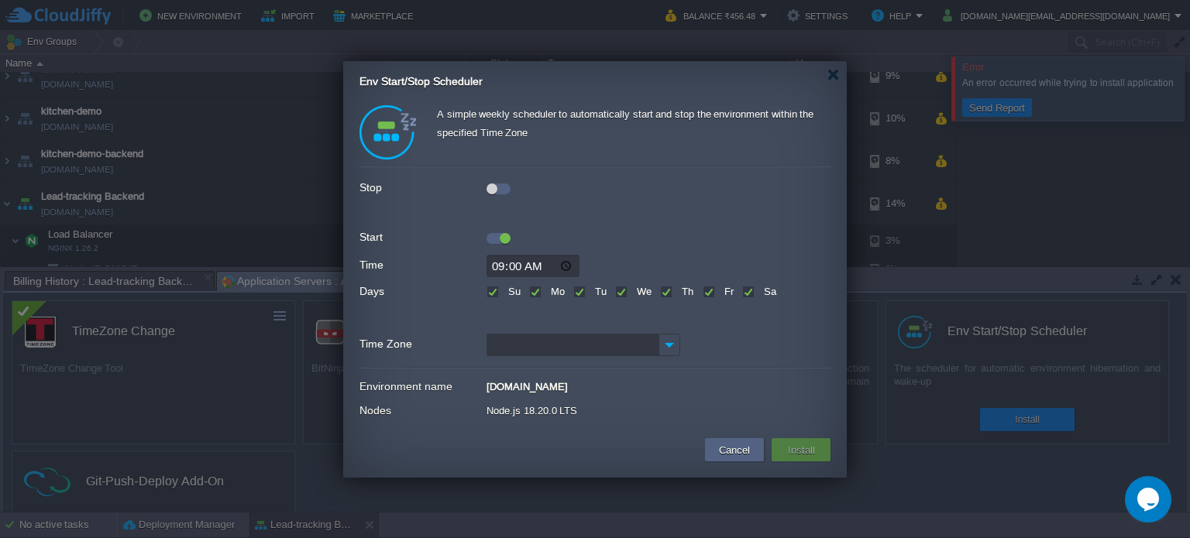
click at [505, 181] on div at bounding box center [498, 185] width 24 height 17
click at [502, 185] on div at bounding box center [498, 189] width 24 height 11
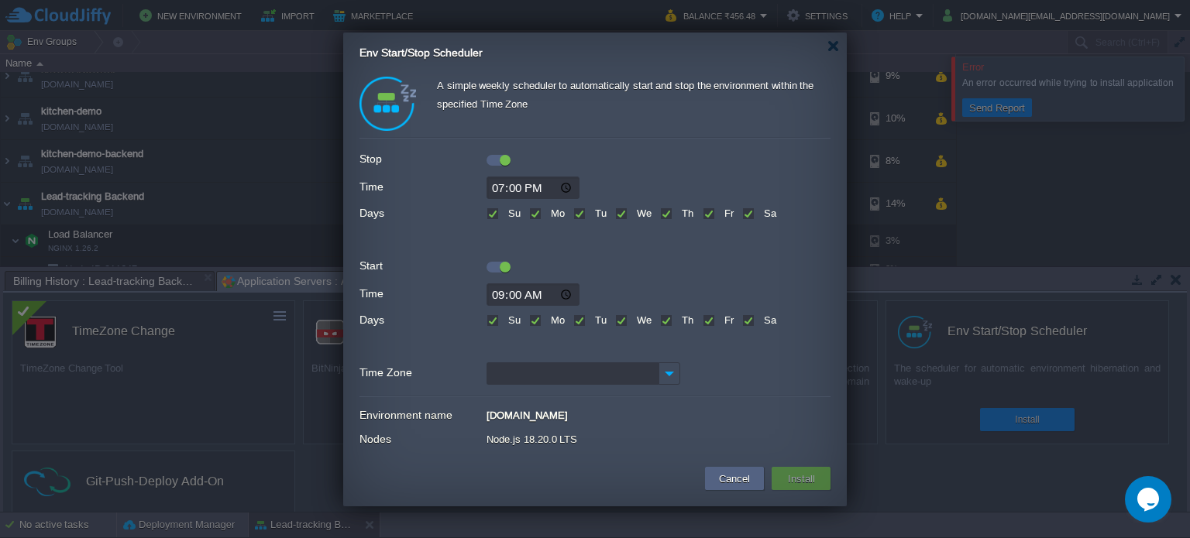
click at [504, 321] on label "Su" at bounding box center [512, 320] width 16 height 12
click at [494, 321] on input "Su" at bounding box center [491, 322] width 10 height 10
checkbox input "false"
click at [755, 318] on div "Sa" at bounding box center [759, 319] width 34 height 18
click at [760, 320] on label "Sa" at bounding box center [768, 320] width 16 height 12
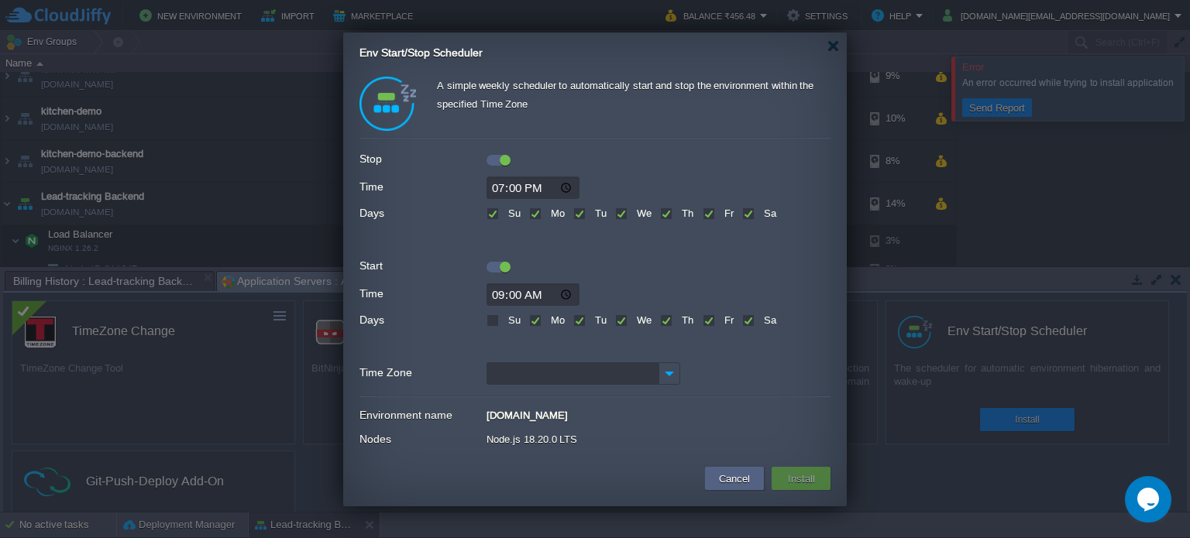
click at [747, 320] on input "Sa" at bounding box center [747, 322] width 10 height 10
checkbox input "false"
click at [633, 321] on label "We" at bounding box center [642, 320] width 19 height 12
click at [619, 321] on input "We" at bounding box center [620, 322] width 10 height 10
checkbox input "false"
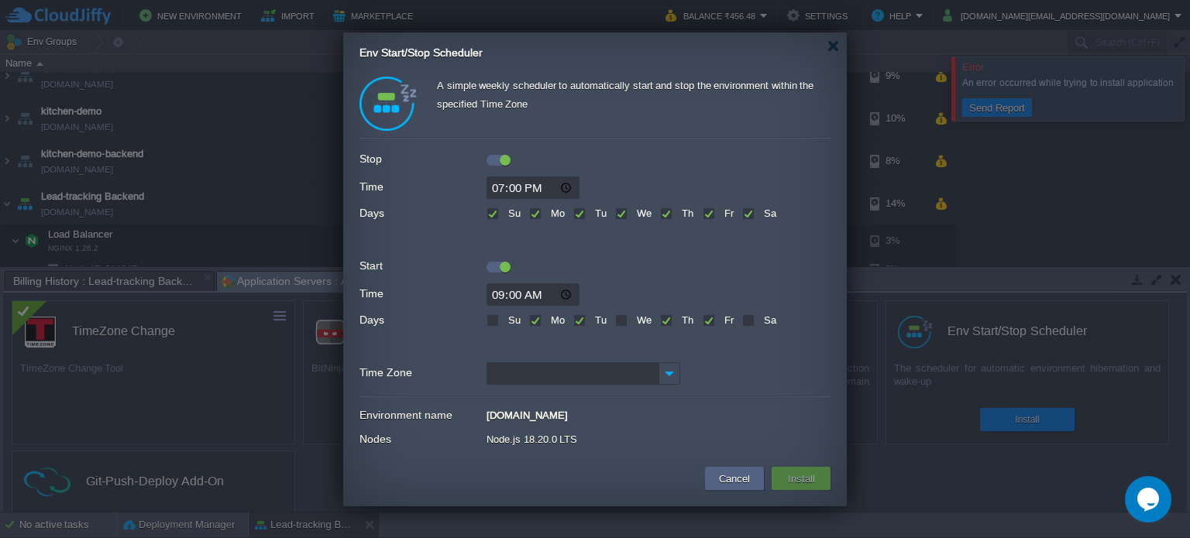
click at [678, 320] on label "Th" at bounding box center [685, 320] width 15 height 12
click at [666, 320] on input "Th" at bounding box center [665, 322] width 10 height 10
checkbox input "false"
click at [547, 321] on label "Mo" at bounding box center [556, 320] width 18 height 12
click at [534, 321] on input "Mo" at bounding box center [534, 322] width 10 height 10
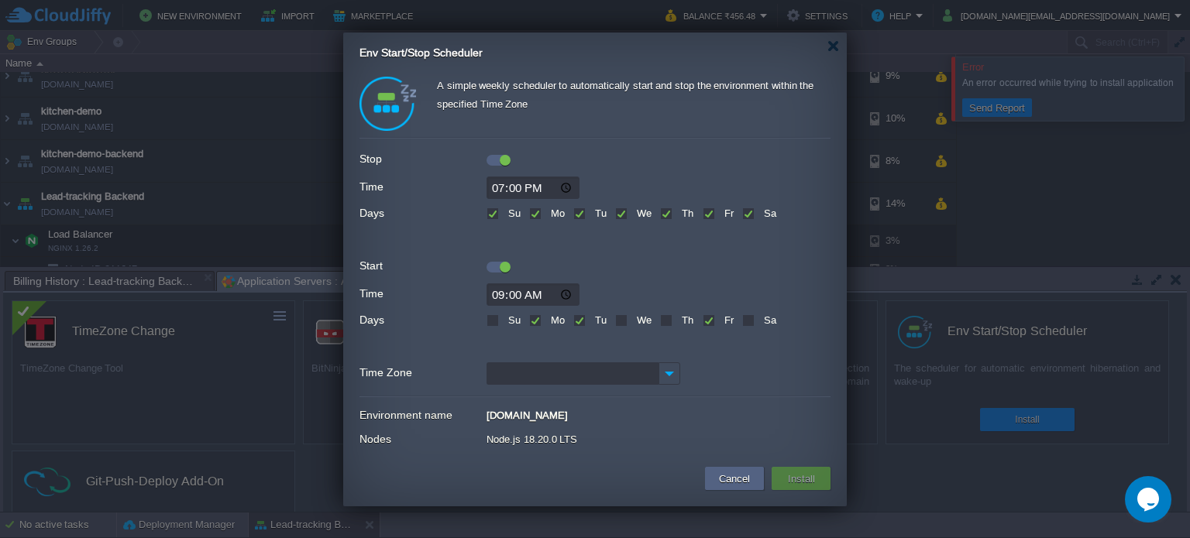
checkbox input "false"
click at [665, 376] on img at bounding box center [669, 373] width 22 height 22
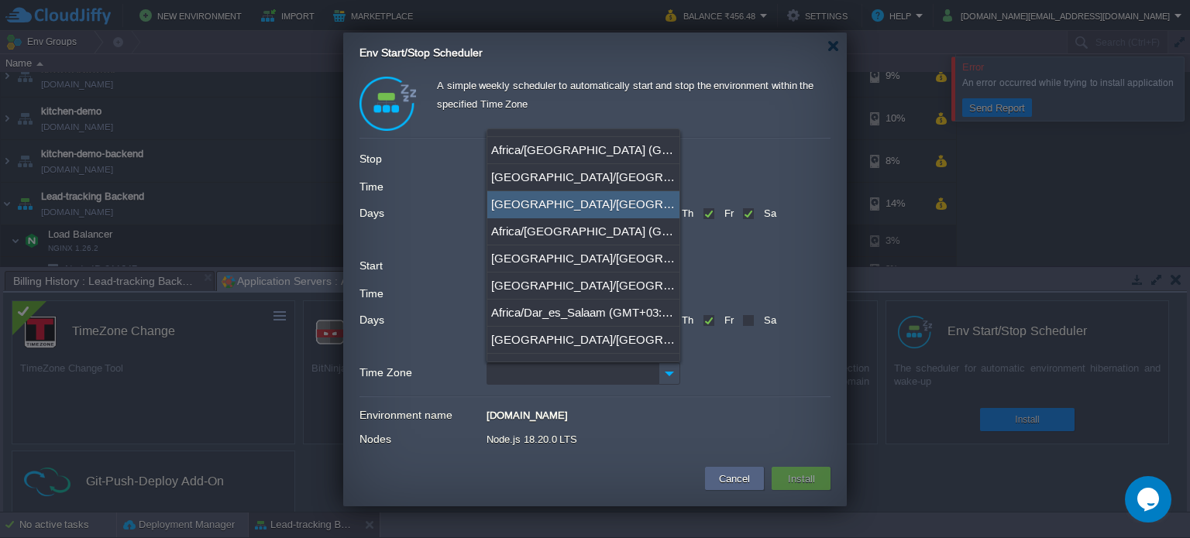
scroll to position [465, 0]
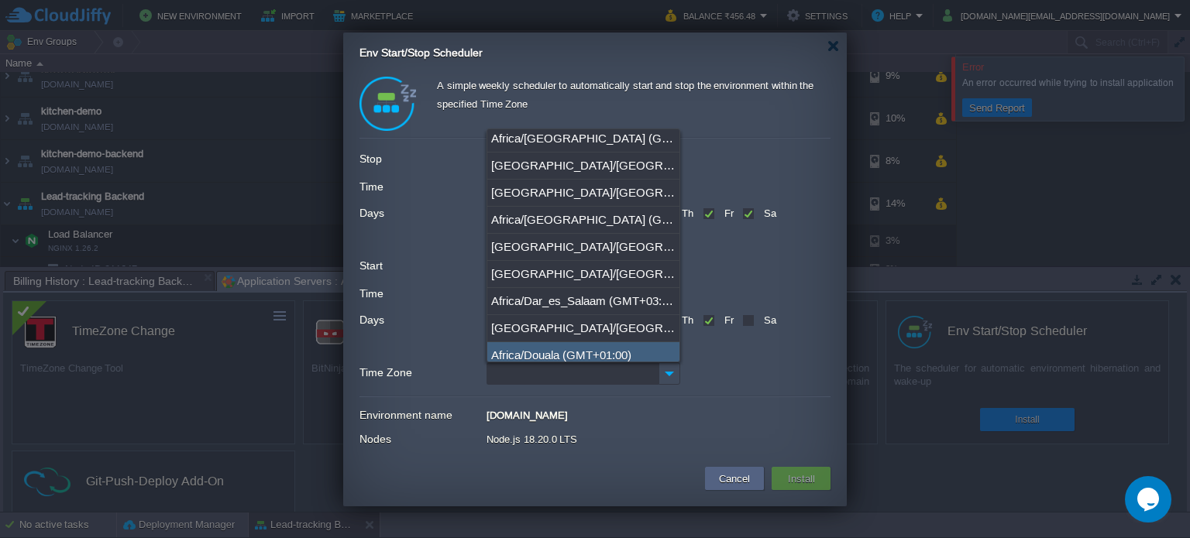
click at [548, 379] on input "Time Zone" at bounding box center [572, 373] width 172 height 22
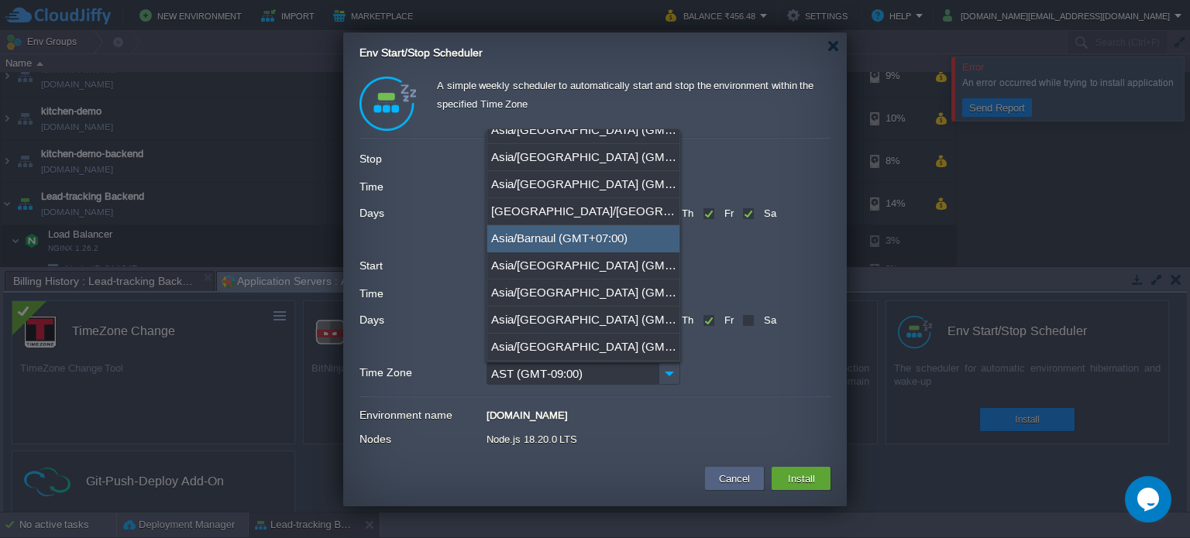
scroll to position [310, 0]
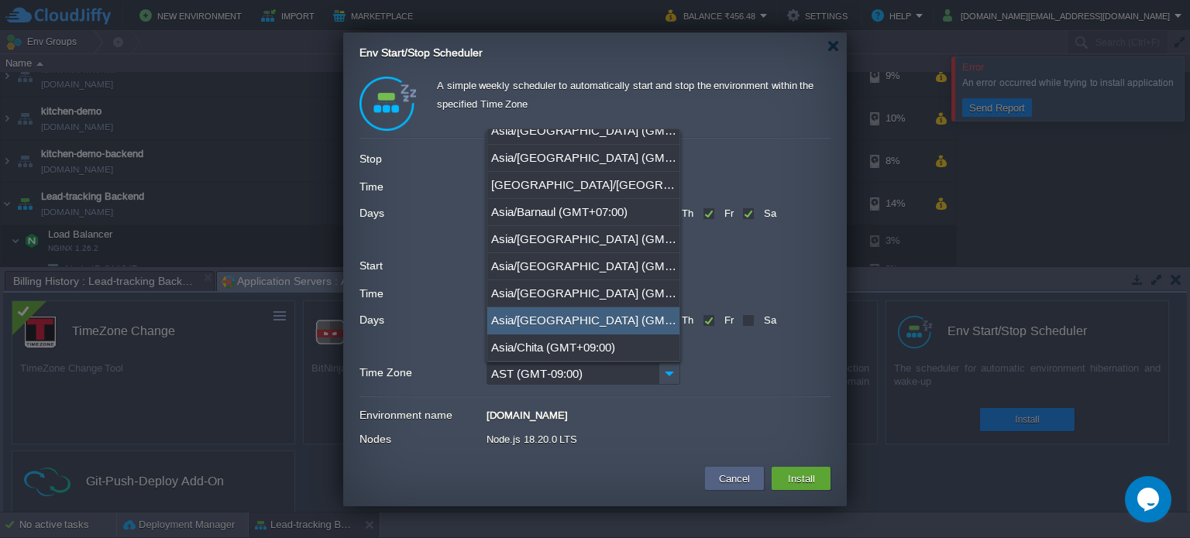
click at [582, 321] on div "Asia/[GEOGRAPHIC_DATA] (GMT+05:30)" at bounding box center [583, 320] width 192 height 27
type input "Asia/[GEOGRAPHIC_DATA] (GMT+05:30)"
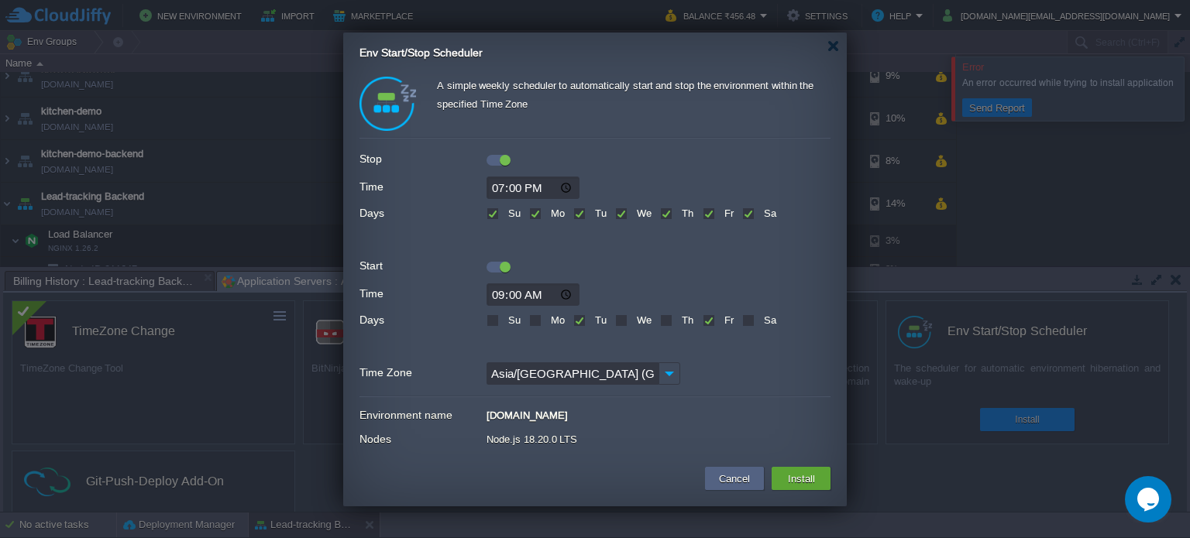
click at [609, 480] on td at bounding box center [526, 479] width 350 height 28
click at [790, 478] on button "Install" at bounding box center [801, 478] width 36 height 19
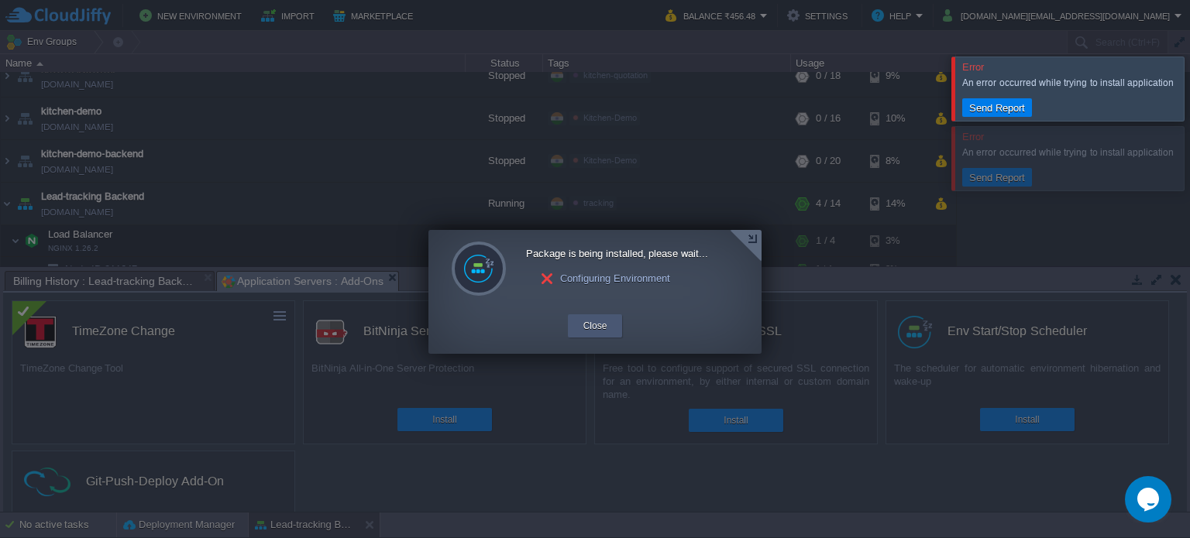
click at [597, 328] on button "Close" at bounding box center [595, 325] width 24 height 15
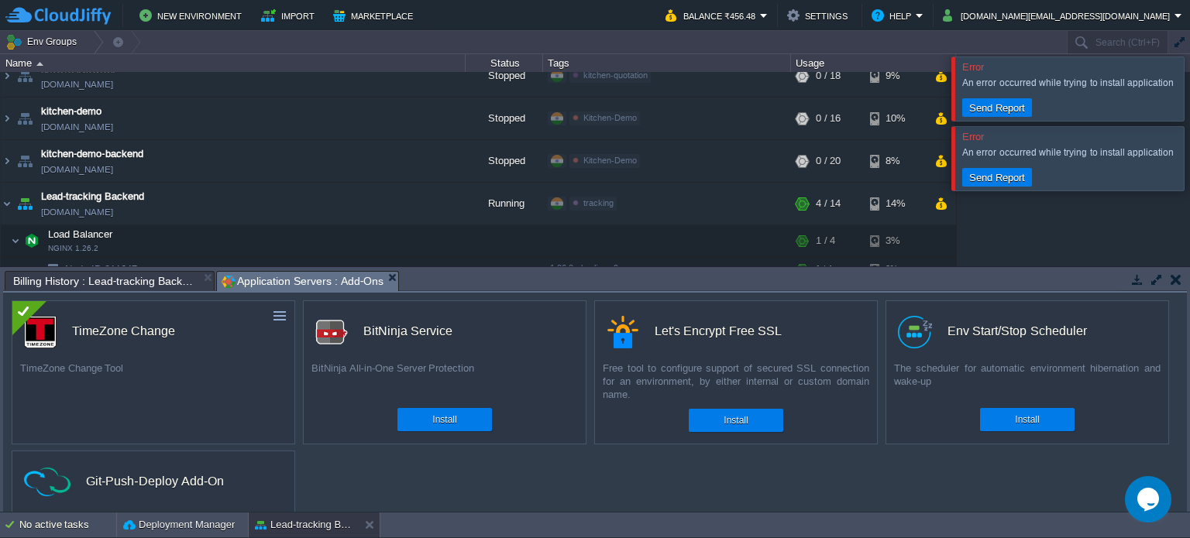
click at [1189, 84] on div at bounding box center [1208, 89] width 0 height 64
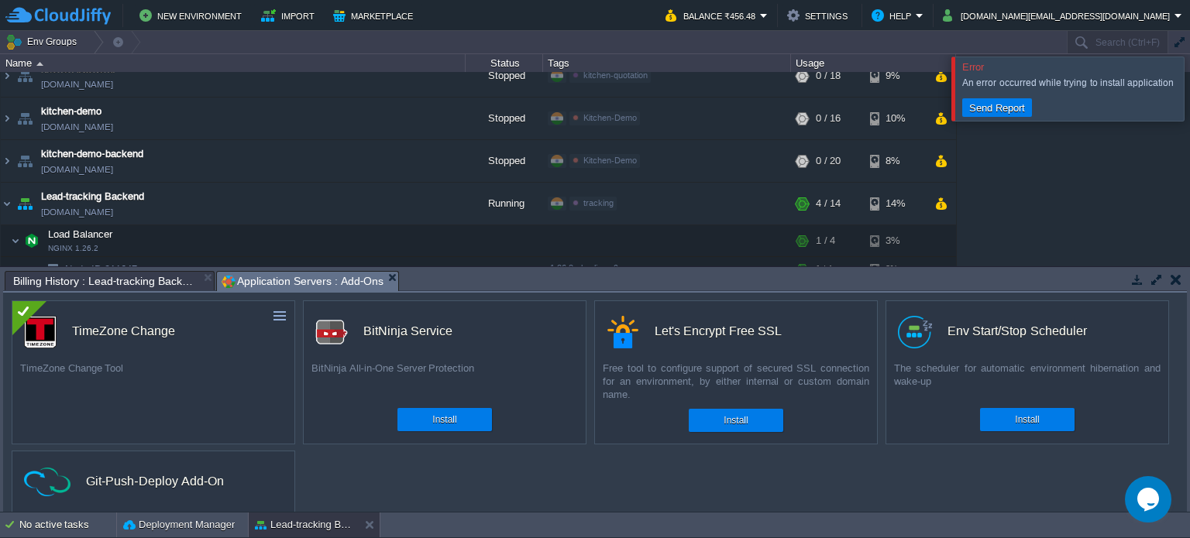
click at [1189, 86] on div at bounding box center [1208, 89] width 0 height 64
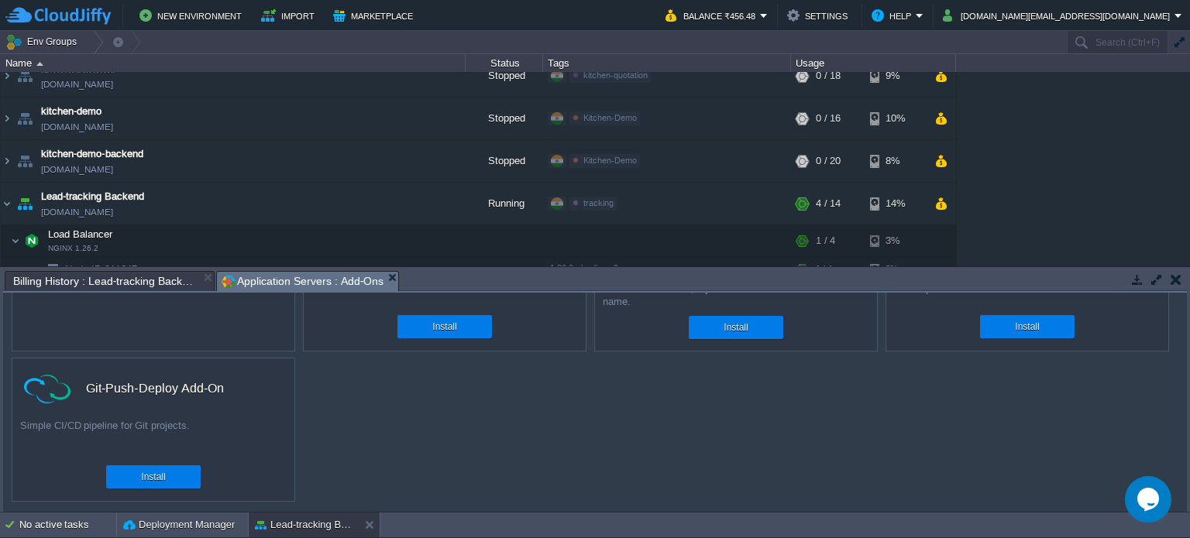
scroll to position [0, 0]
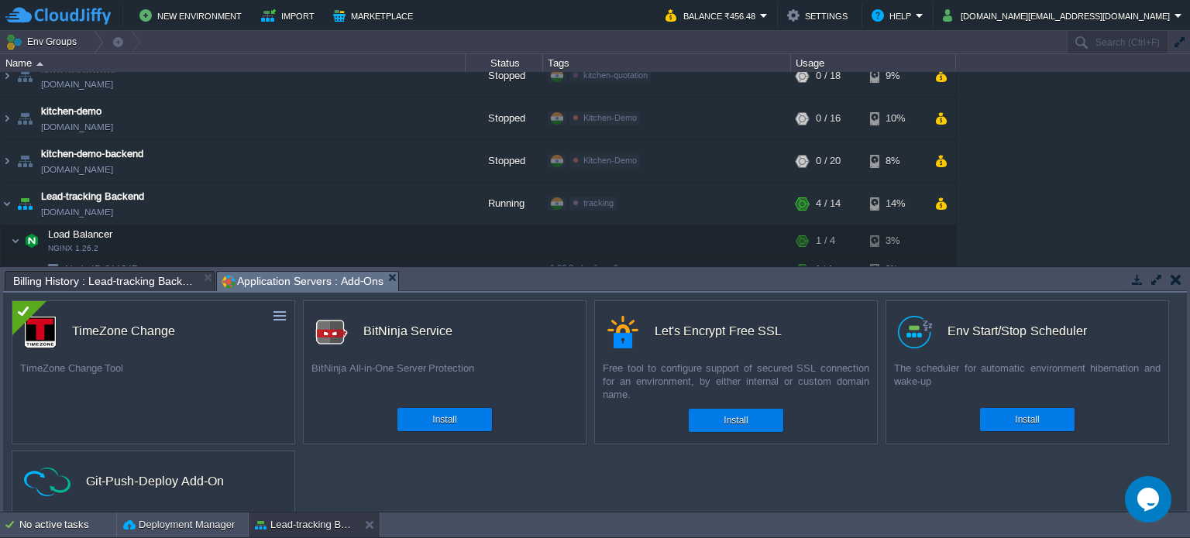
click at [1173, 278] on button "button" at bounding box center [1175, 280] width 11 height 14
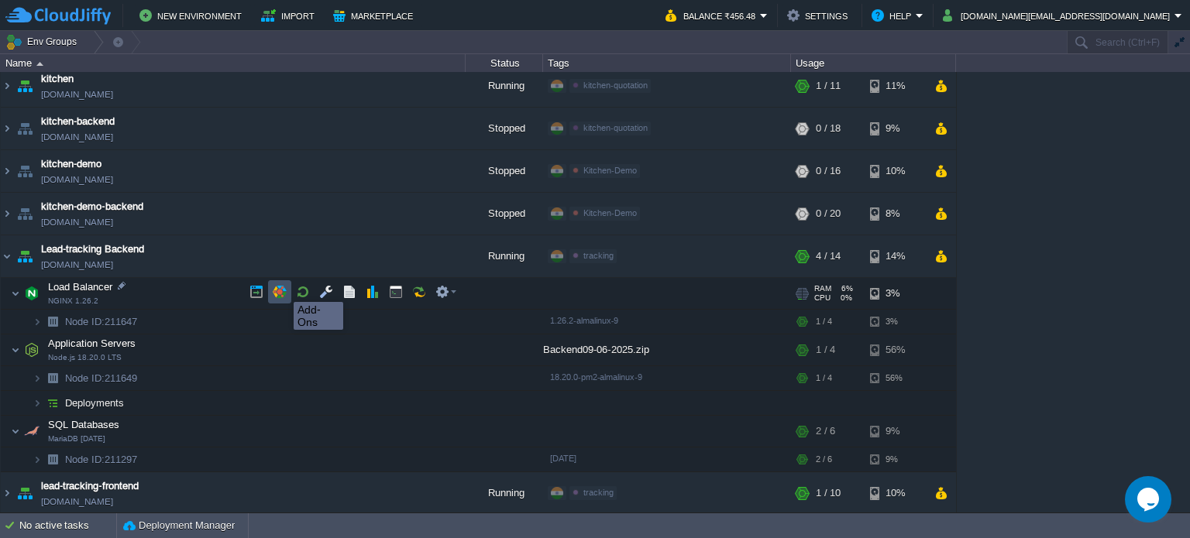
click at [282, 288] on button "button" at bounding box center [280, 292] width 14 height 14
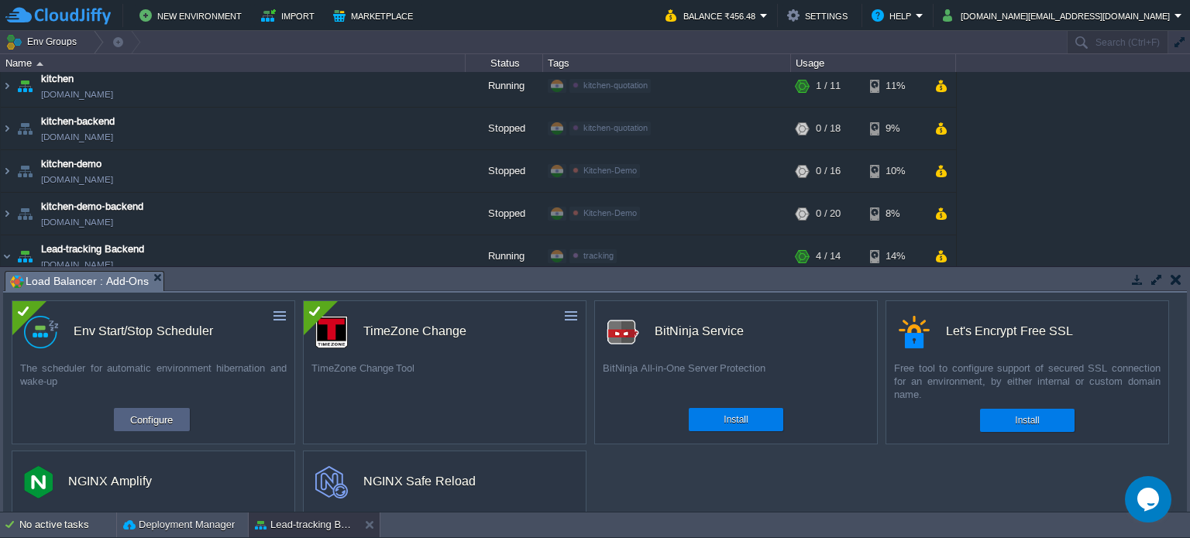
click at [1178, 278] on button "button" at bounding box center [1175, 280] width 11 height 14
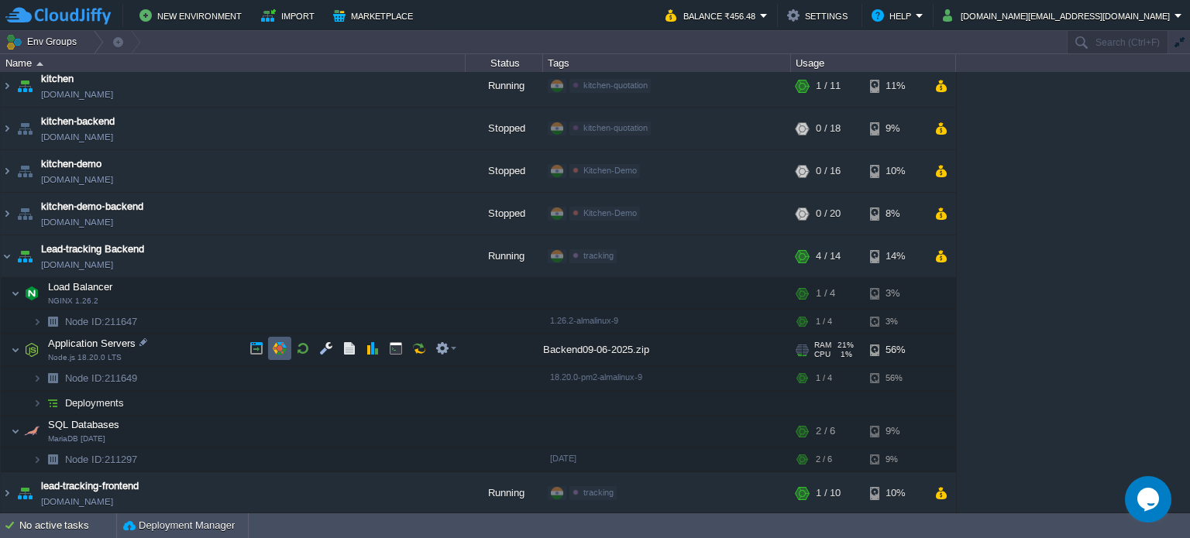
click at [277, 346] on button "button" at bounding box center [280, 349] width 14 height 14
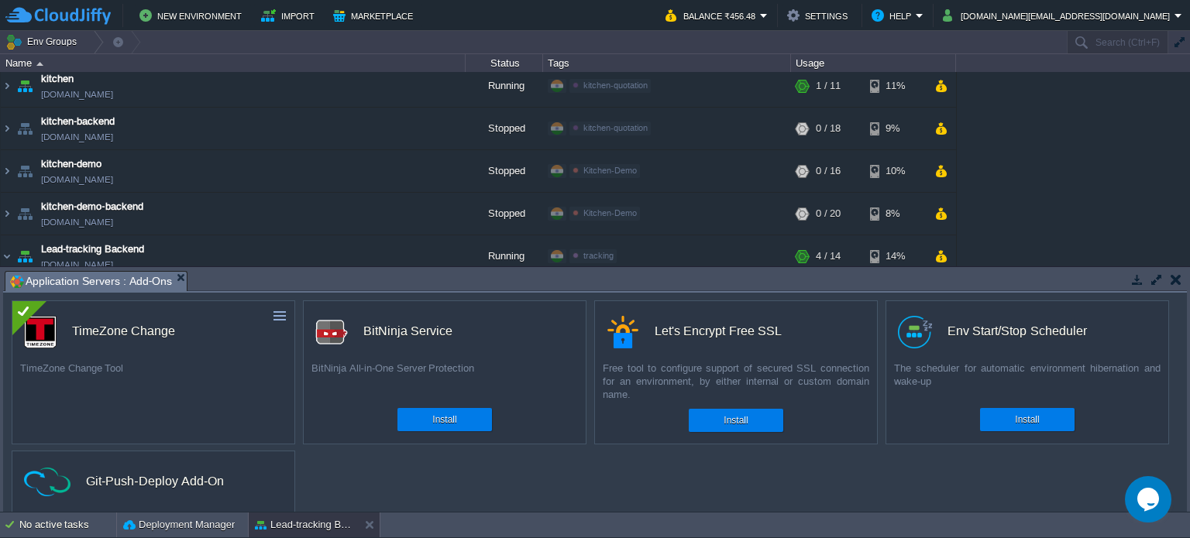
click at [892, 503] on div "custom TimeZone Change TimeZone Change Tool Install custom BitNinja Service Bit…" at bounding box center [594, 402] width 1183 height 219
click at [1085, 370] on div "The scheduler for automatic environment hibernation and wake-up" at bounding box center [1027, 381] width 282 height 39
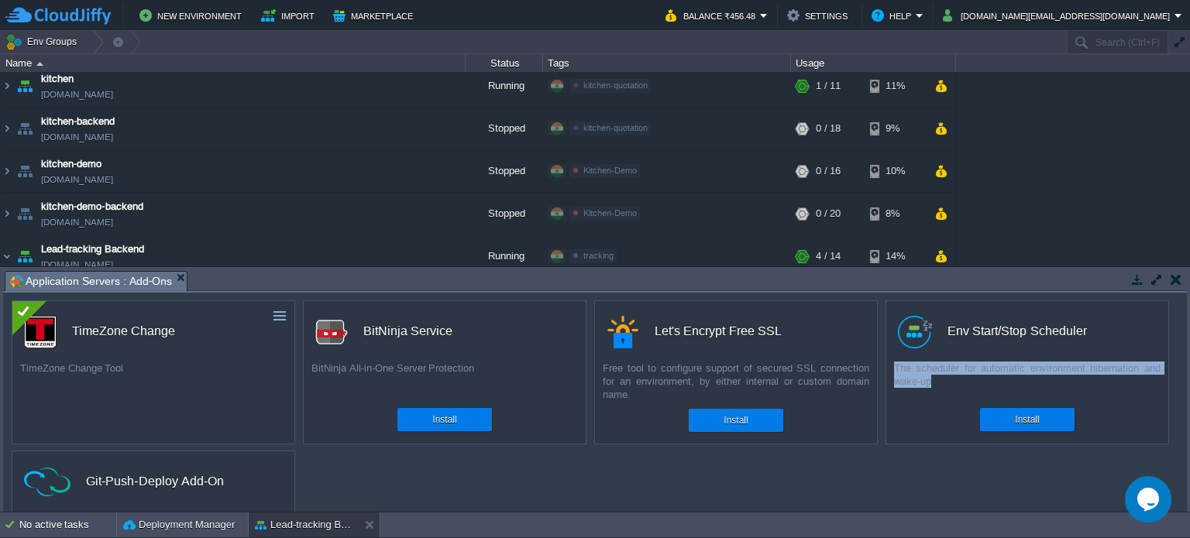
click at [1085, 370] on div "The scheduler for automatic environment hibernation and wake-up" at bounding box center [1027, 381] width 282 height 39
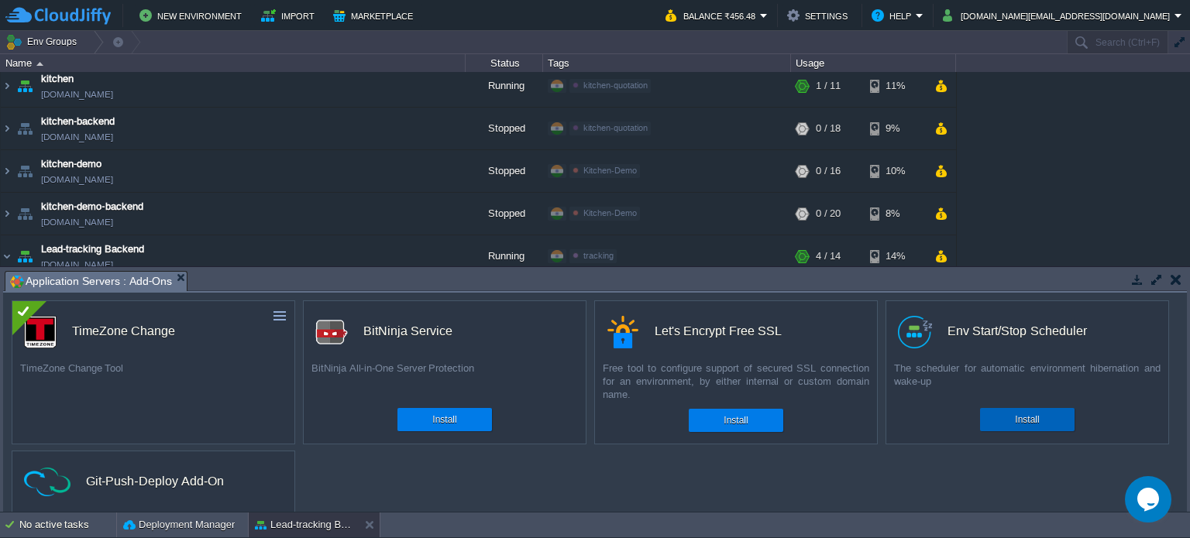
click at [1058, 430] on div "Install" at bounding box center [1026, 419] width 71 height 23
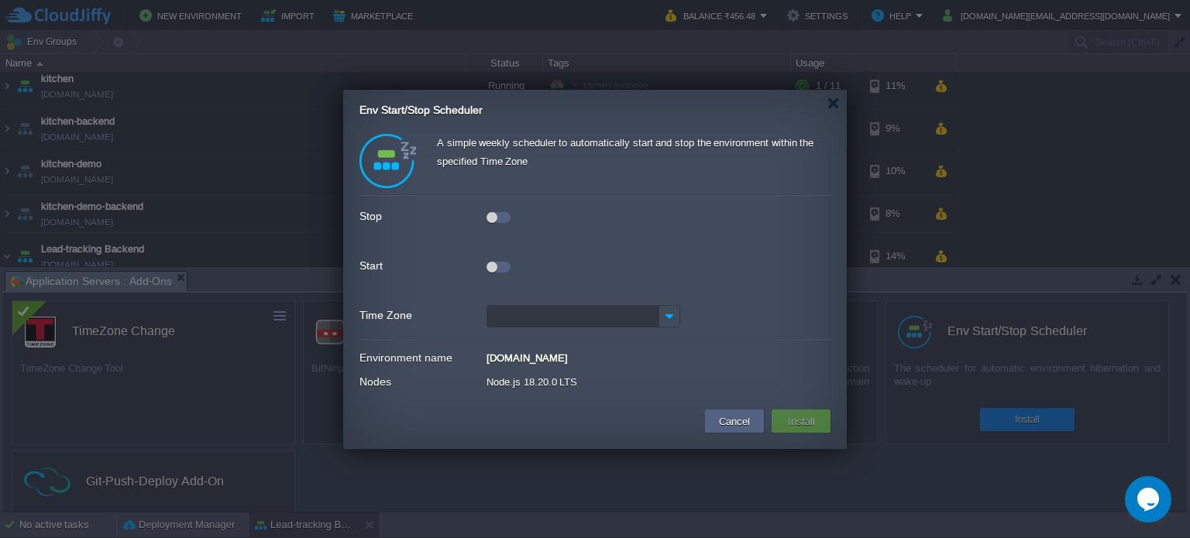
click at [505, 268] on div at bounding box center [498, 267] width 24 height 11
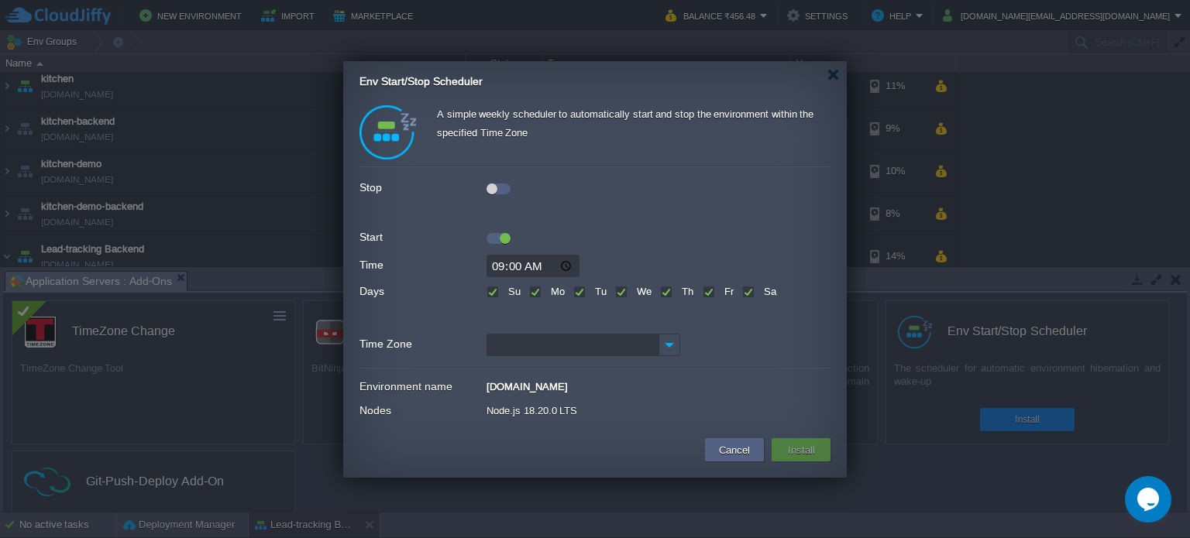
click at [505, 184] on div at bounding box center [498, 189] width 24 height 11
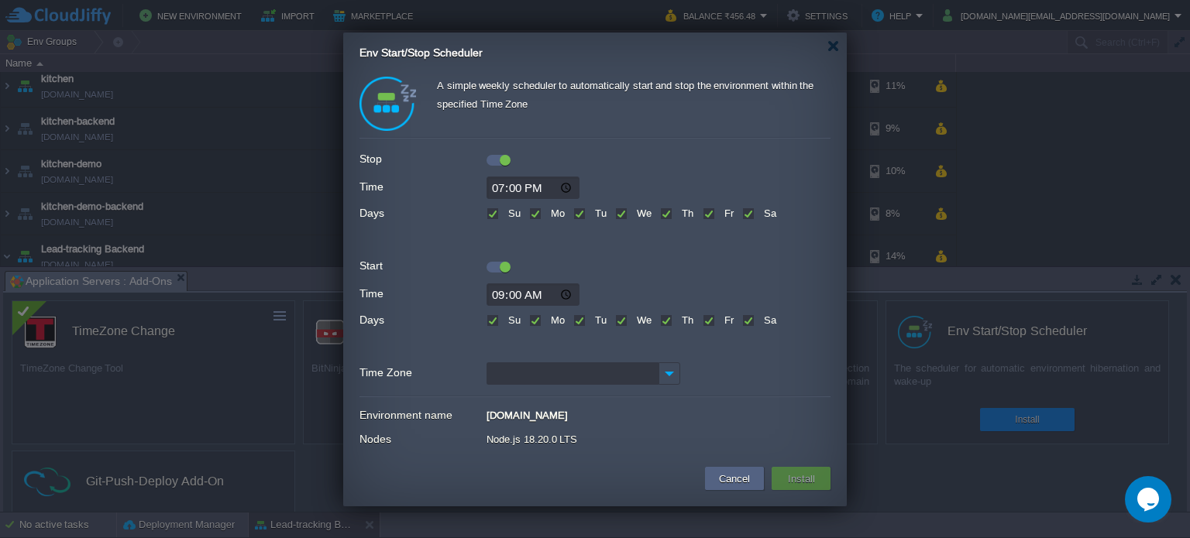
click at [609, 376] on input "Time Zone" at bounding box center [572, 373] width 172 height 22
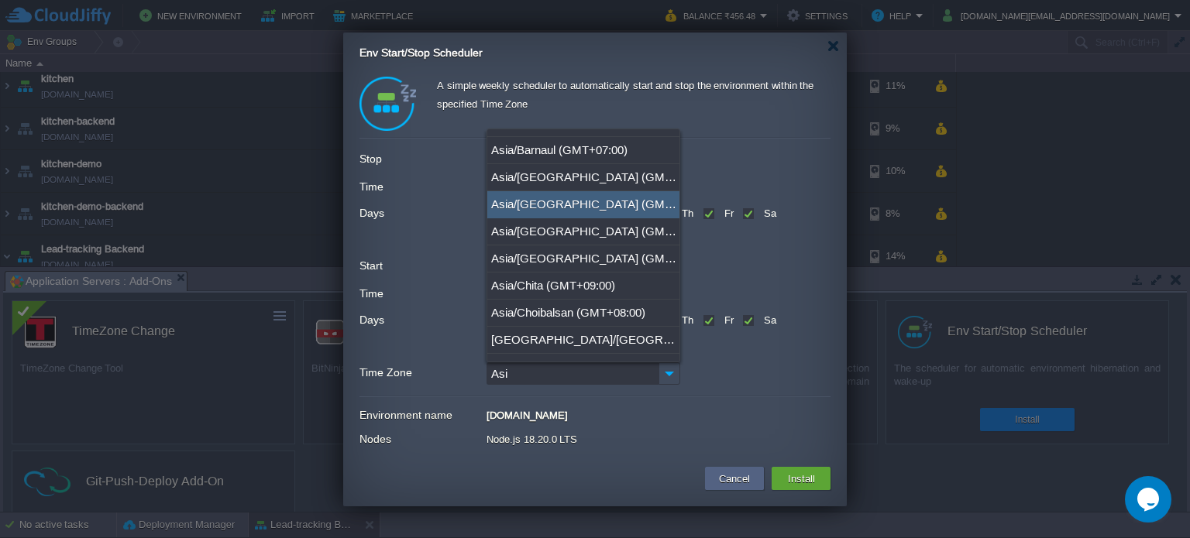
scroll to position [465, 0]
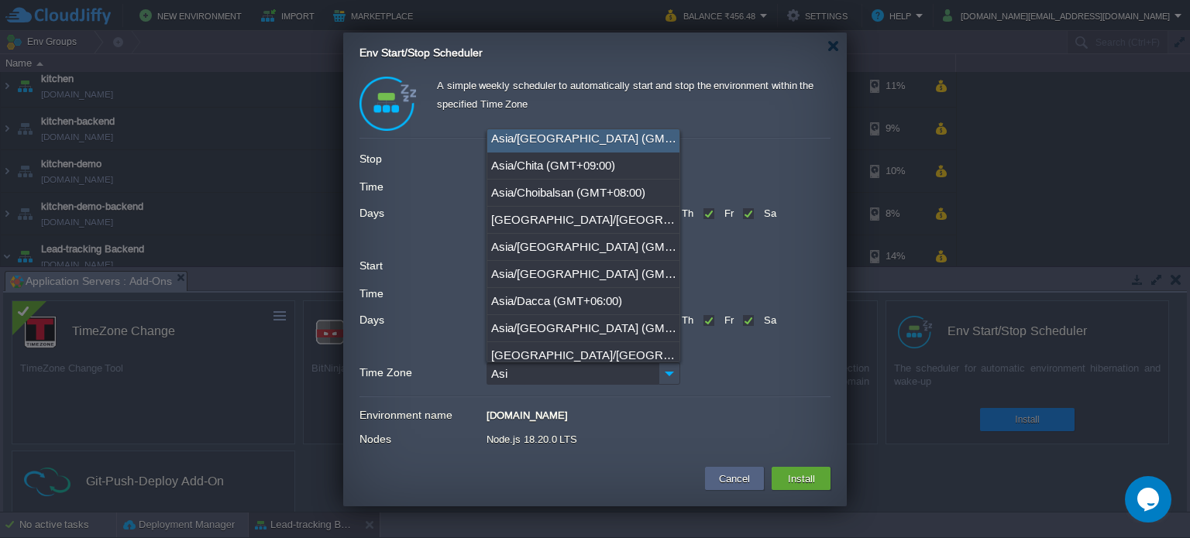
click at [593, 132] on div "Asia/[GEOGRAPHIC_DATA] (GMT+05:30)" at bounding box center [583, 138] width 192 height 27
type input "Asia/[GEOGRAPHIC_DATA] (GMT+05:30)"
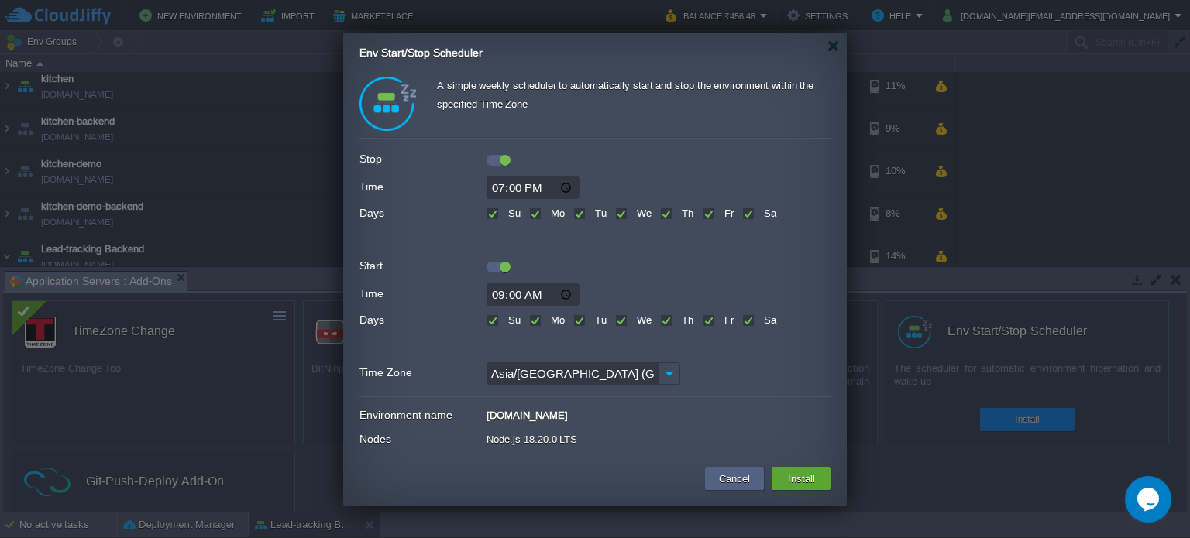
click at [771, 429] on div "Node.js 18.20.0 LTS" at bounding box center [658, 437] width 344 height 16
click at [800, 474] on button "Install" at bounding box center [801, 478] width 36 height 19
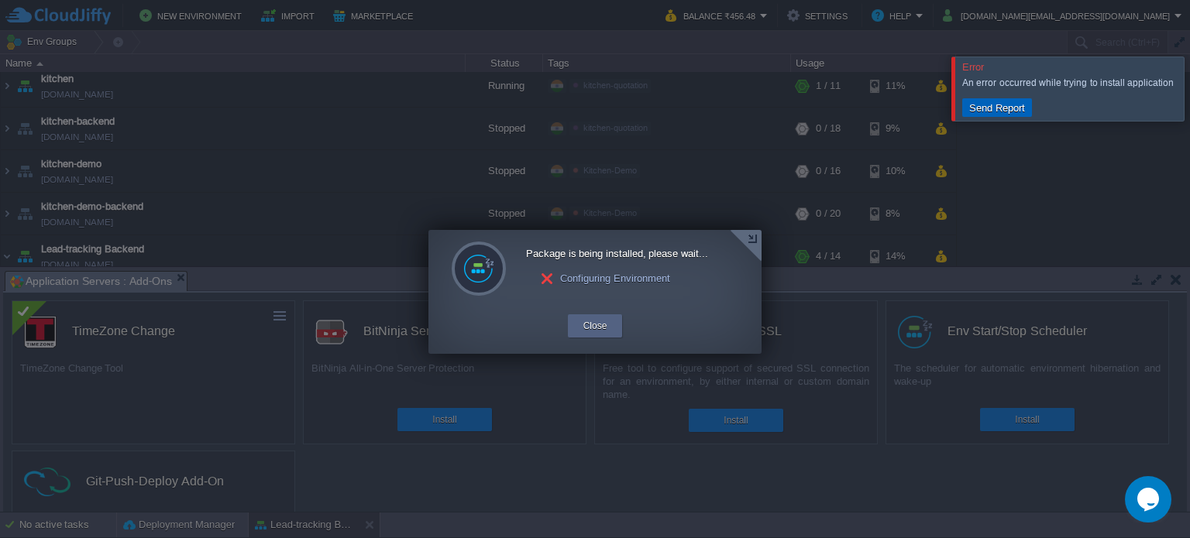
click at [984, 108] on button "Send Report" at bounding box center [996, 108] width 65 height 14
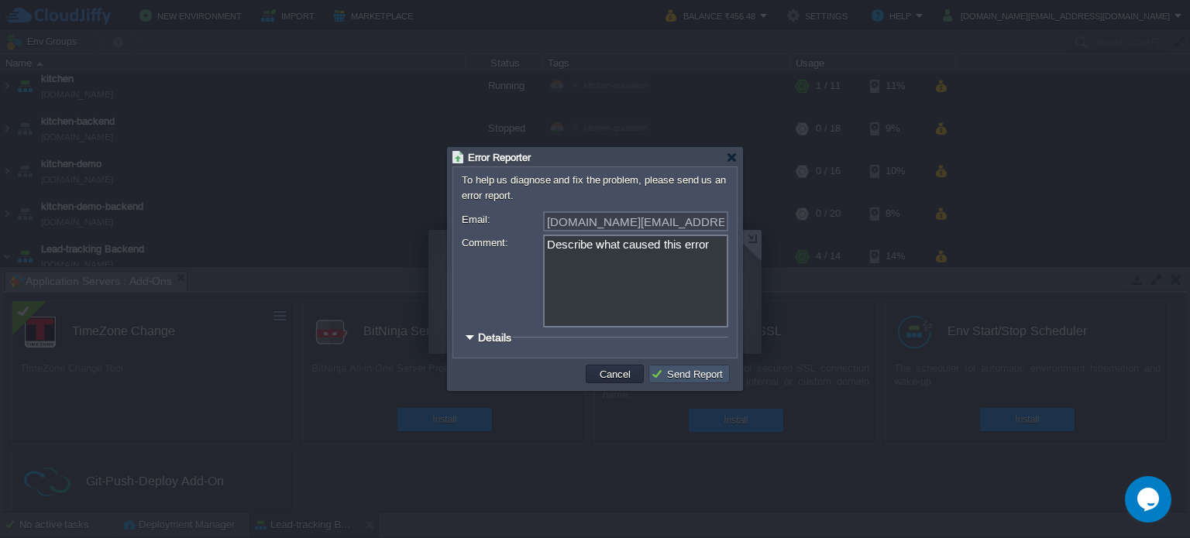
click at [694, 377] on button "Send Report" at bounding box center [689, 374] width 77 height 14
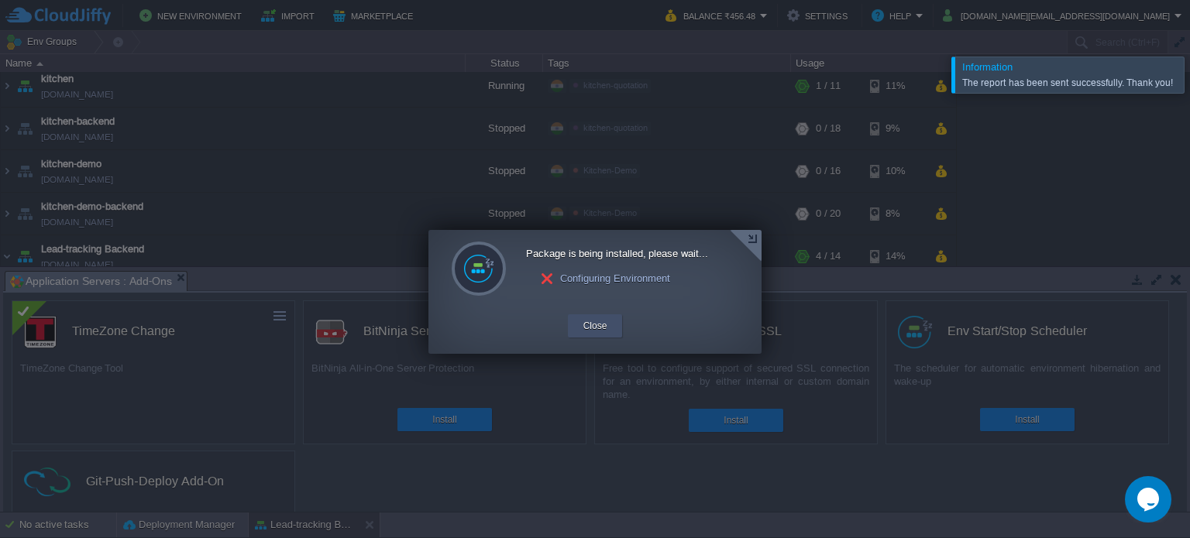
click at [606, 328] on button "Close" at bounding box center [595, 325] width 24 height 15
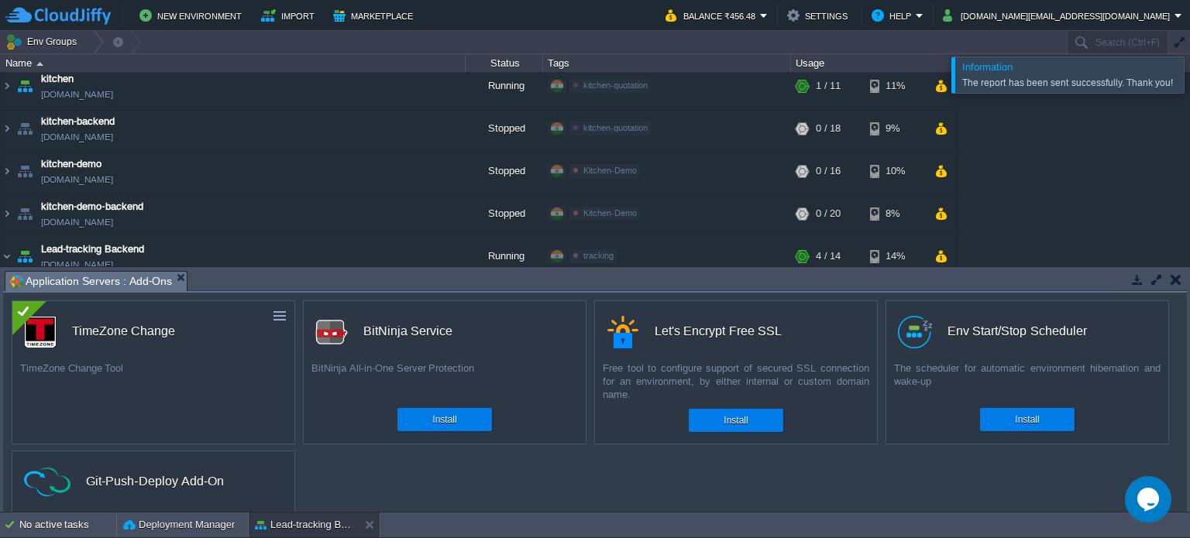
click at [827, 506] on div "custom TimeZone Change TimeZone Change Tool Install custom BitNinja Service Bit…" at bounding box center [594, 402] width 1183 height 219
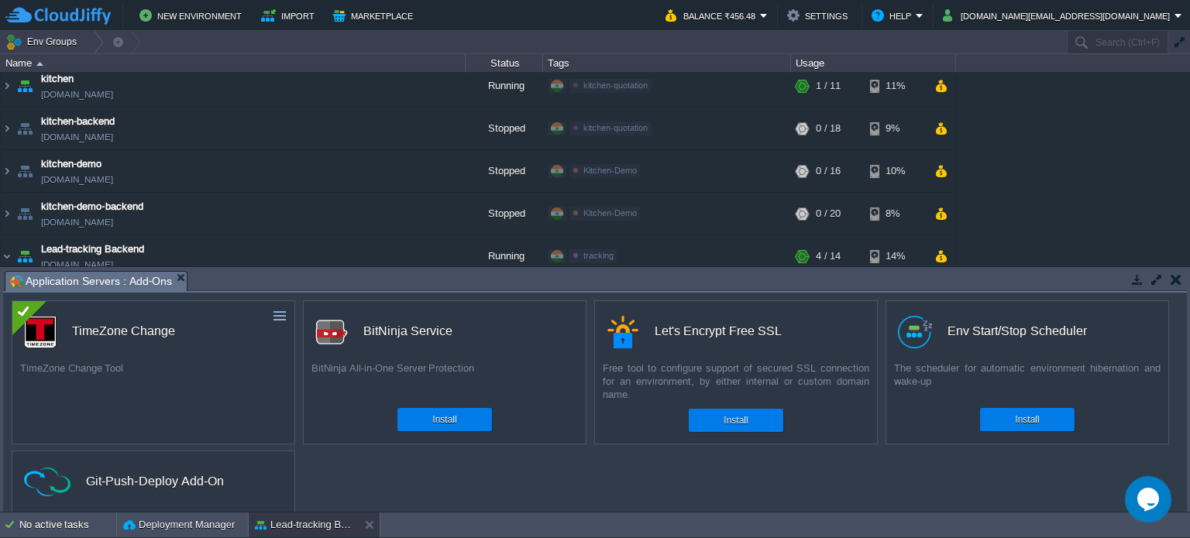
click at [1176, 281] on button "button" at bounding box center [1175, 280] width 11 height 14
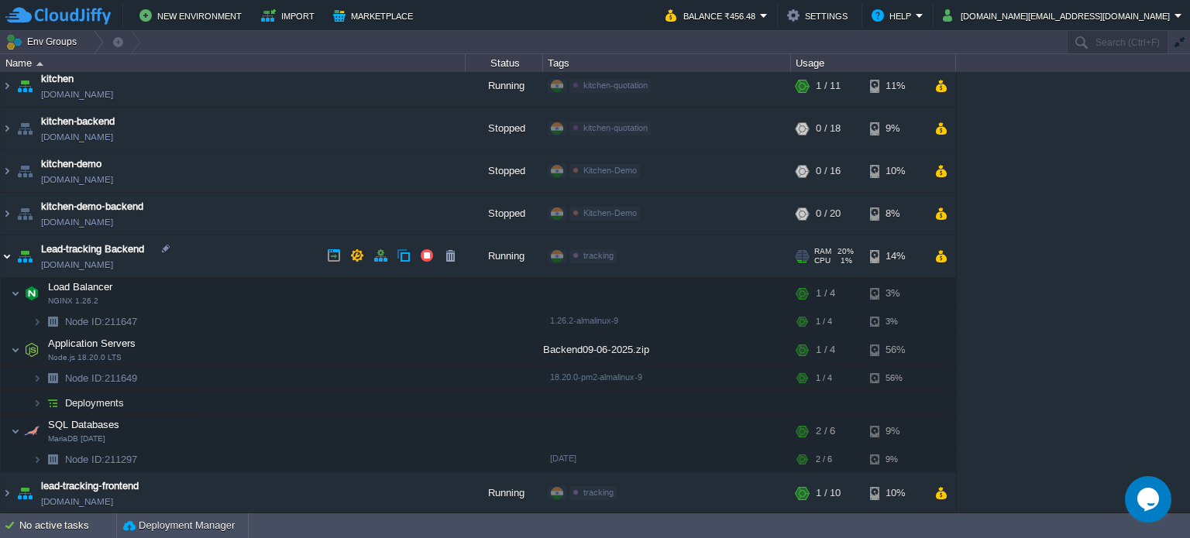
click at [6, 255] on img at bounding box center [7, 256] width 12 height 42
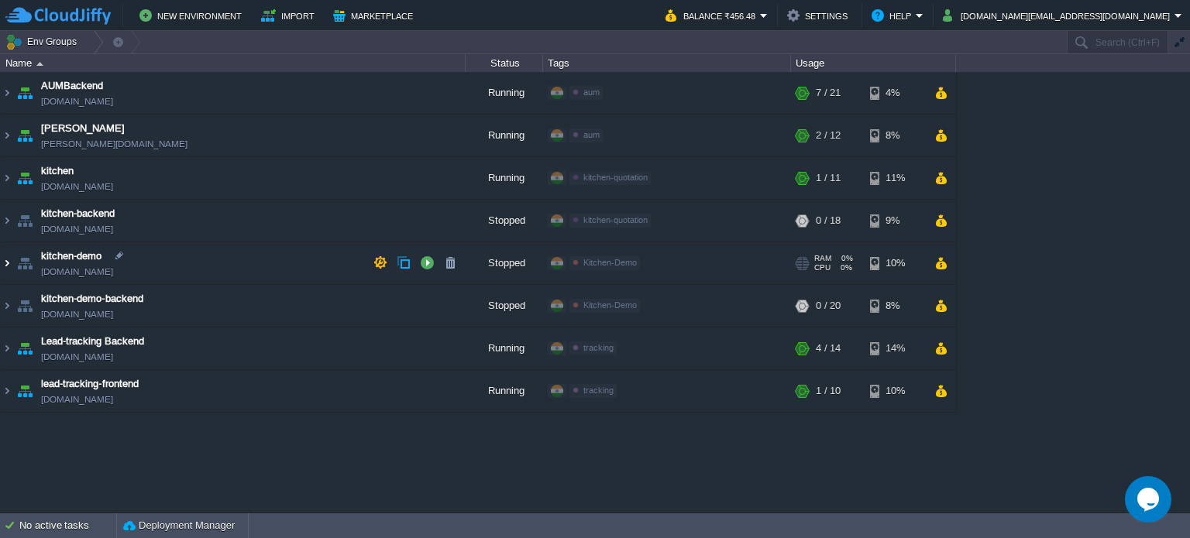
scroll to position [0, 0]
click at [424, 305] on button "button" at bounding box center [427, 305] width 14 height 14
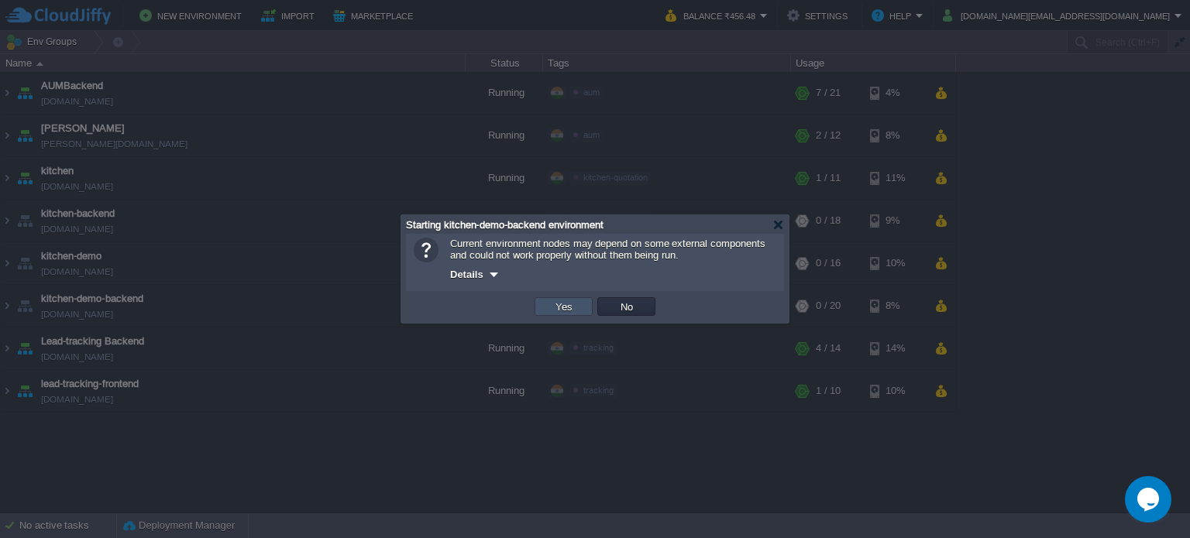
click at [564, 304] on button "Yes" at bounding box center [564, 307] width 26 height 14
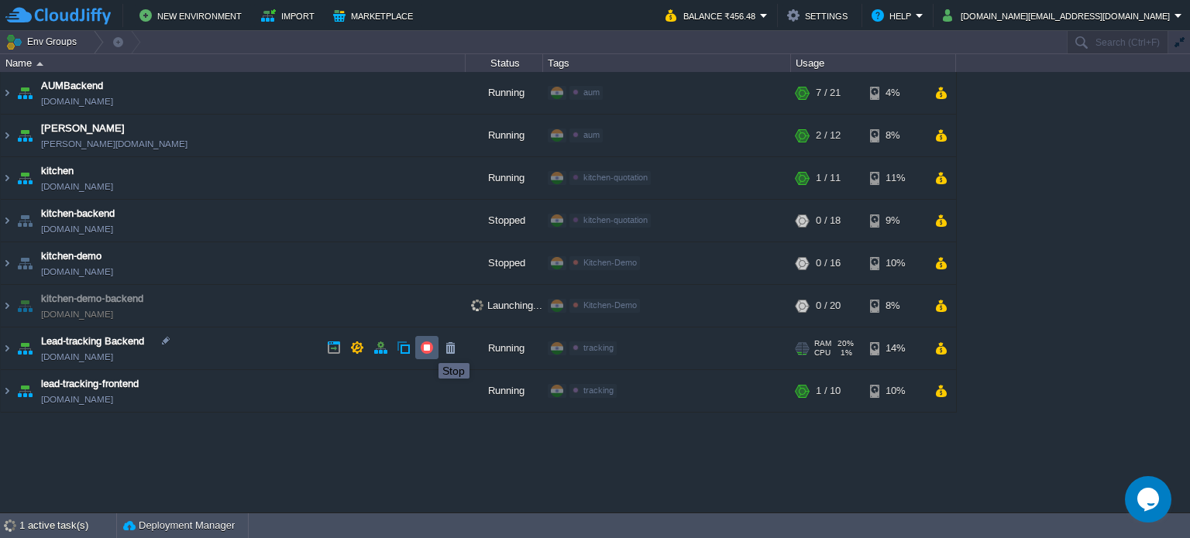
click at [427, 349] on button "button" at bounding box center [427, 348] width 14 height 14
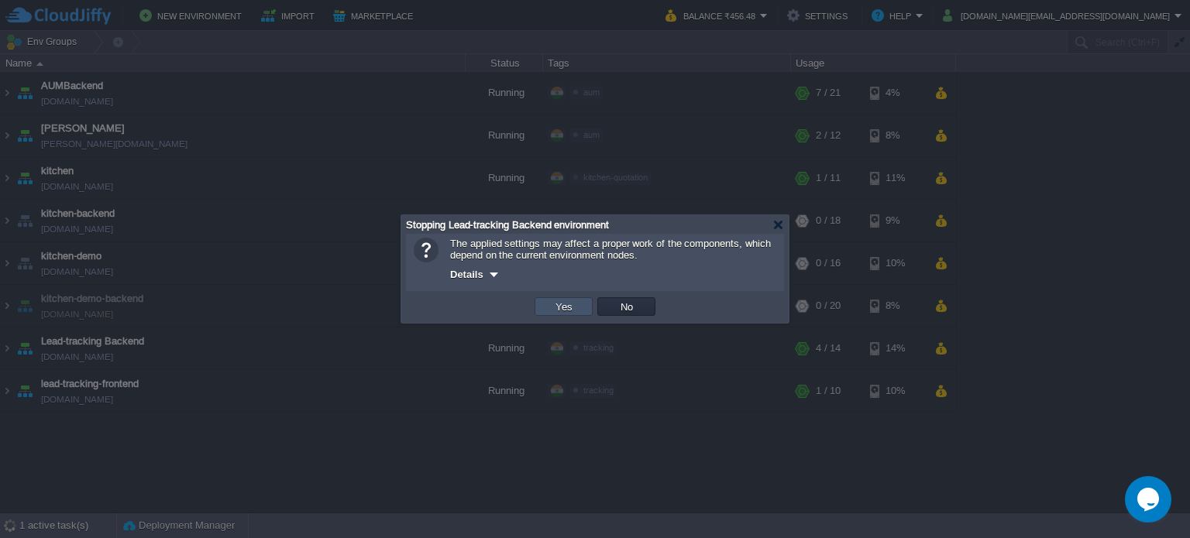
click at [565, 310] on button "Yes" at bounding box center [564, 307] width 26 height 14
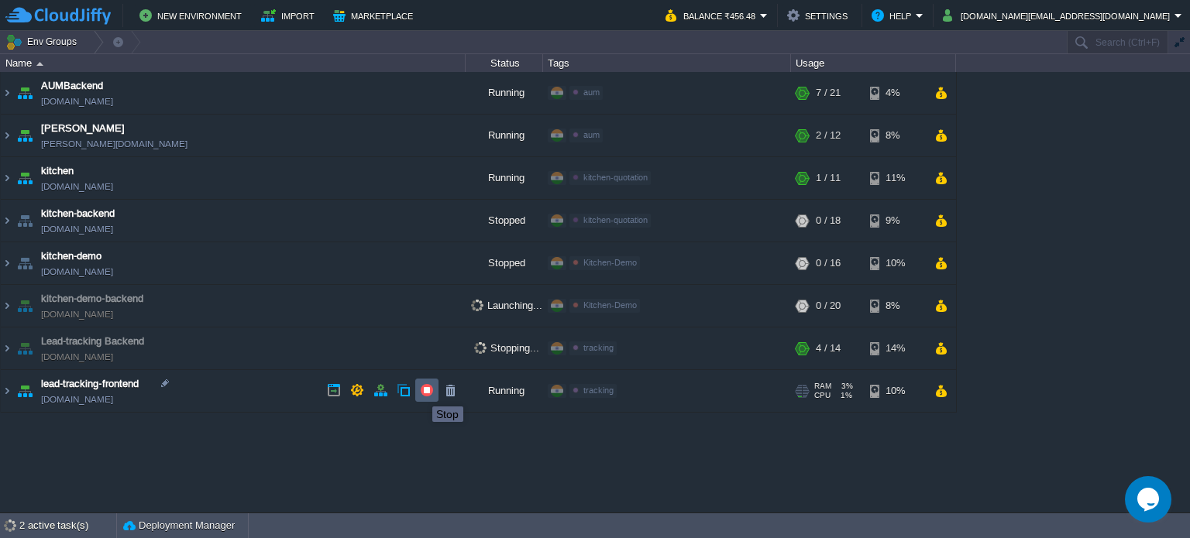
click at [424, 390] on button "button" at bounding box center [427, 390] width 14 height 14
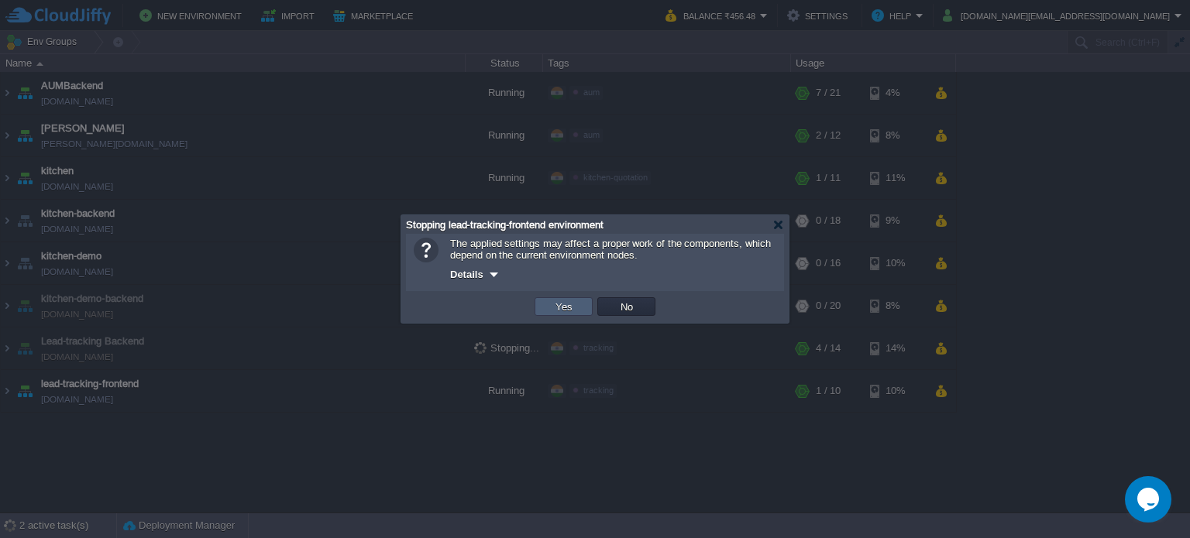
click at [568, 299] on td "Yes" at bounding box center [563, 306] width 58 height 19
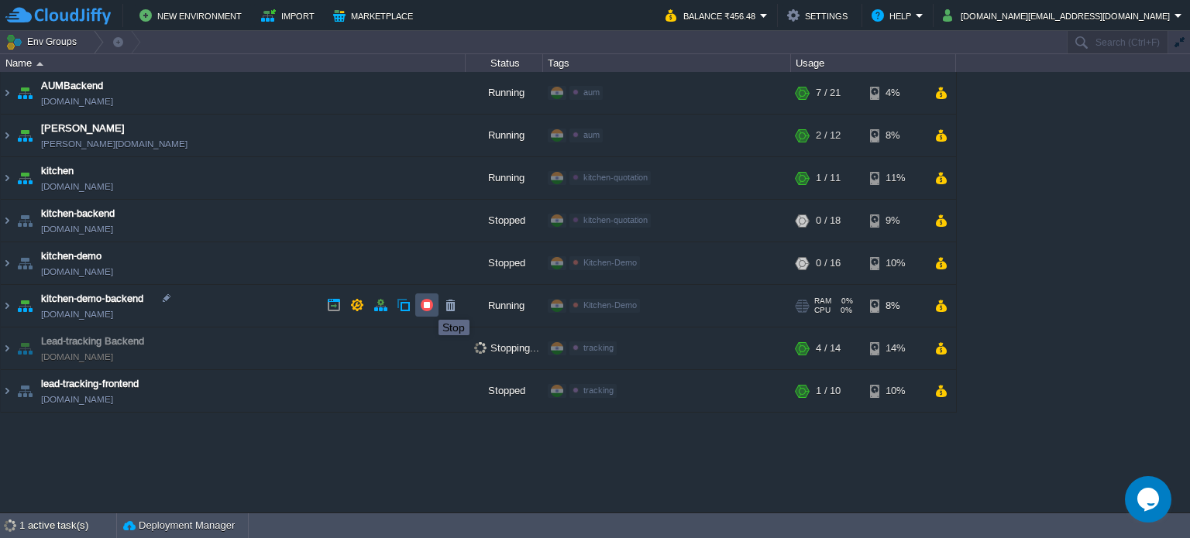
click at [427, 306] on button "button" at bounding box center [427, 305] width 14 height 14
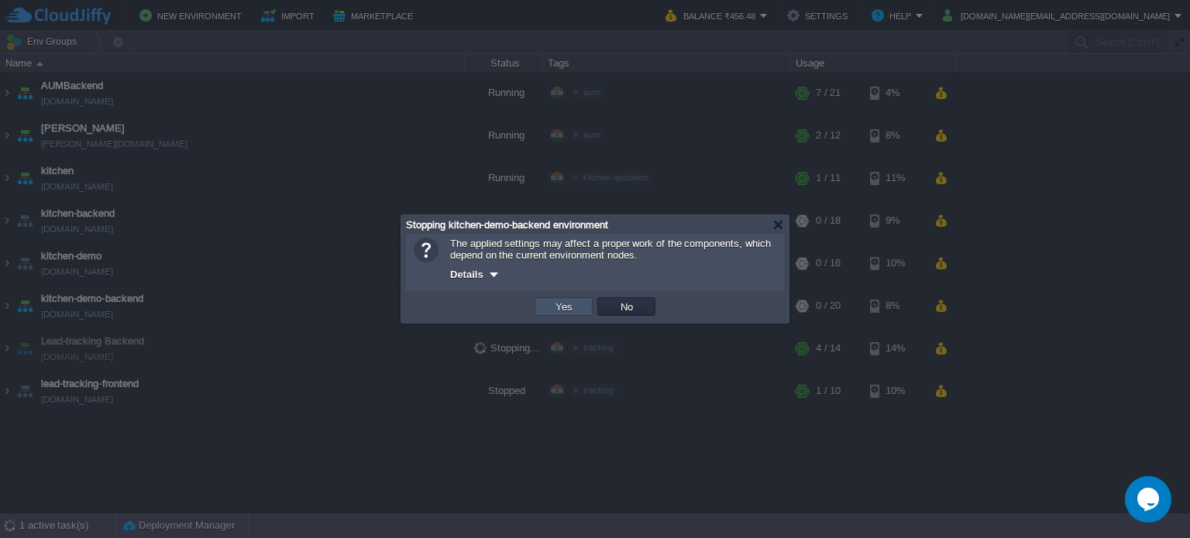
click at [562, 309] on button "Yes" at bounding box center [564, 307] width 26 height 14
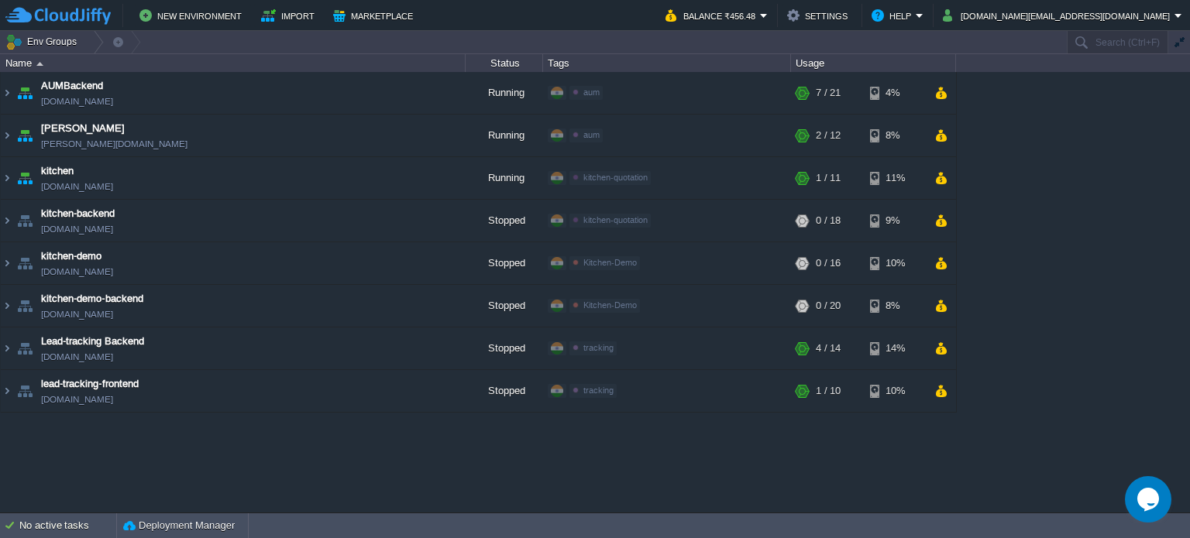
click at [428, 504] on div "AUMBackend [DOMAIN_NAME] Running aum Edit RAM 26% CPU 1% 7 / 21 4% aumtech [DOM…" at bounding box center [595, 292] width 1190 height 441
click at [424, 220] on button "button" at bounding box center [427, 220] width 14 height 14
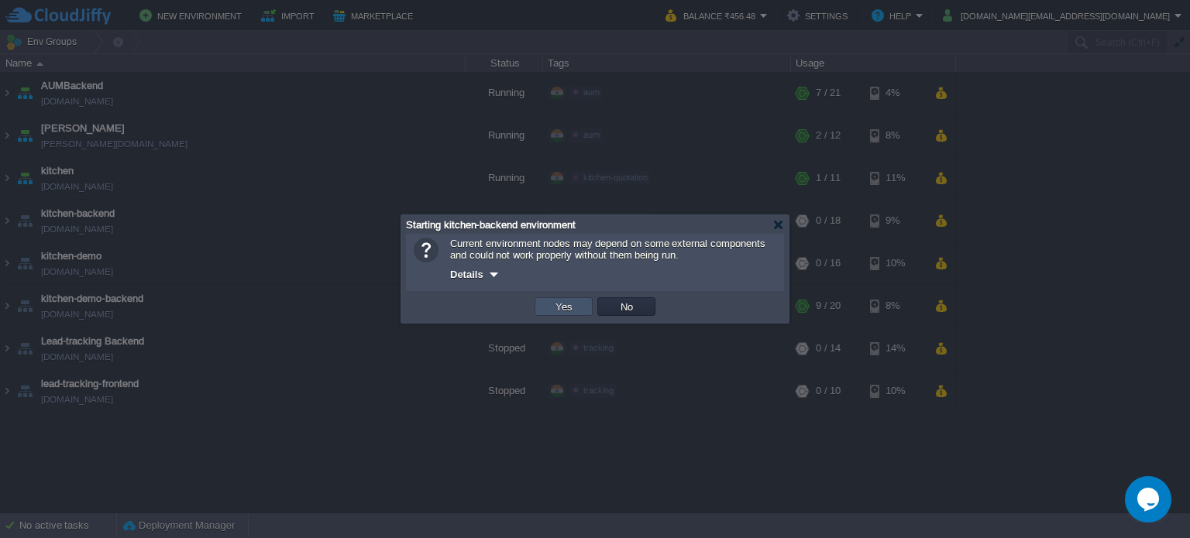
click at [561, 307] on button "Yes" at bounding box center [564, 307] width 26 height 14
